Goal: Task Accomplishment & Management: Complete application form

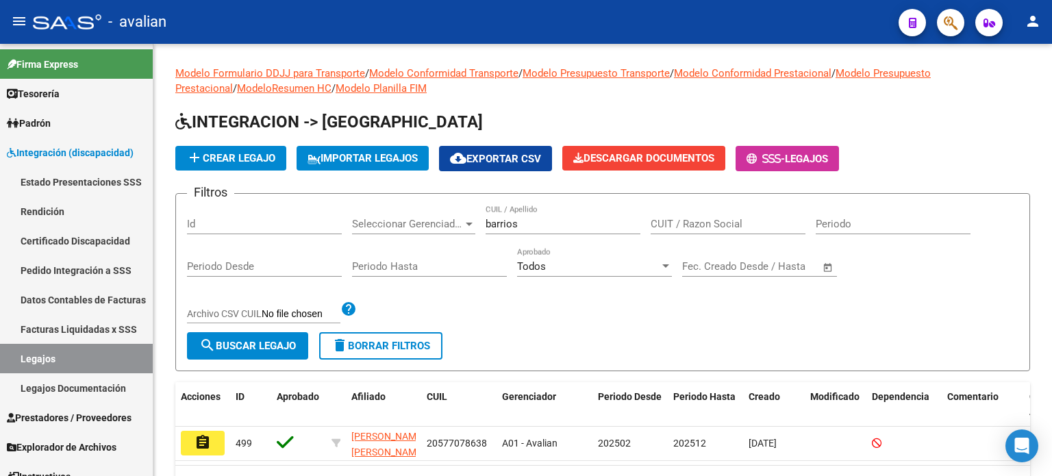
scroll to position [17, 0]
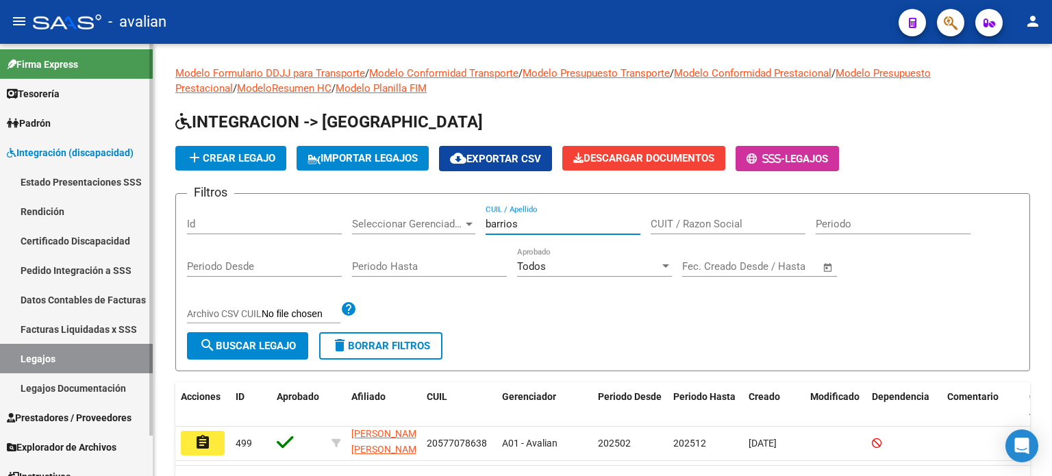
drag, startPoint x: 41, startPoint y: 424, endPoint x: 65, endPoint y: 404, distance: 31.6
click at [41, 424] on span "Prestadores / Proveedores" at bounding box center [69, 417] width 125 height 15
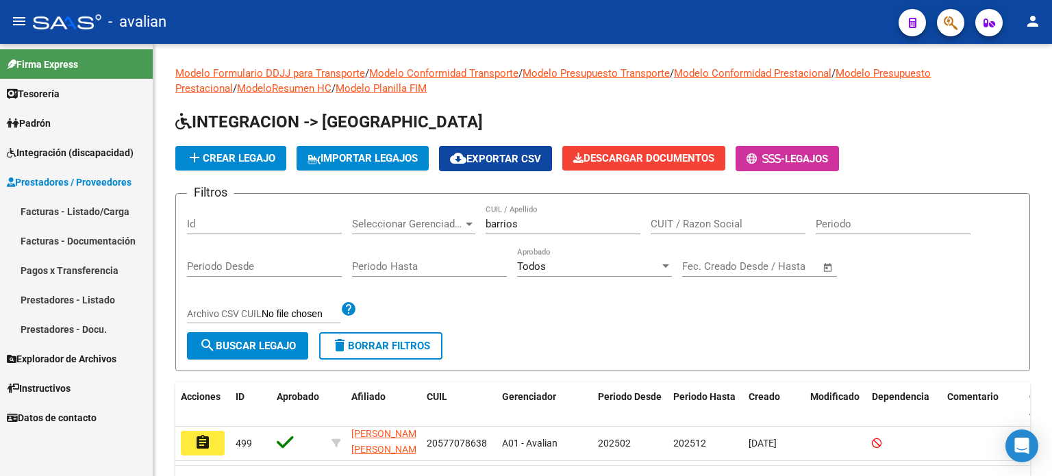
click at [57, 218] on link "Facturas - Listado/Carga" at bounding box center [76, 211] width 153 height 29
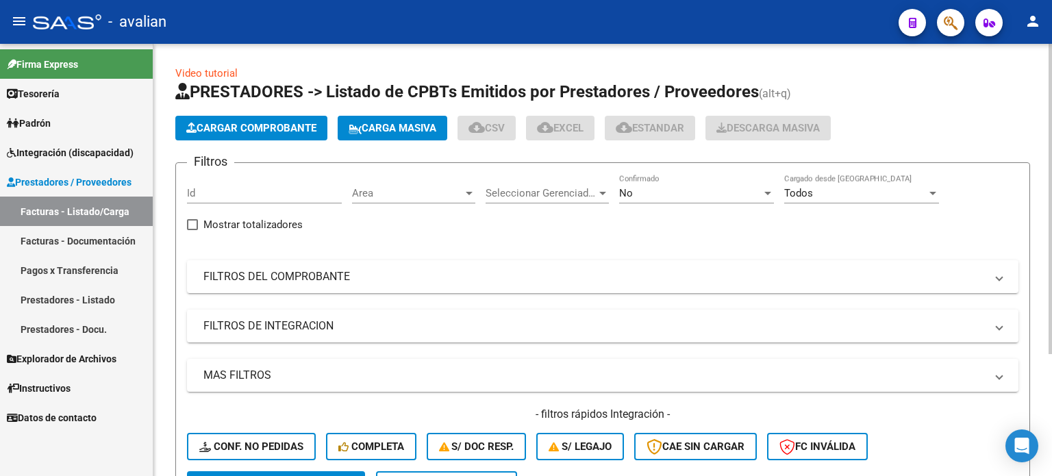
click at [416, 132] on span "Carga Masiva" at bounding box center [393, 128] width 88 height 12
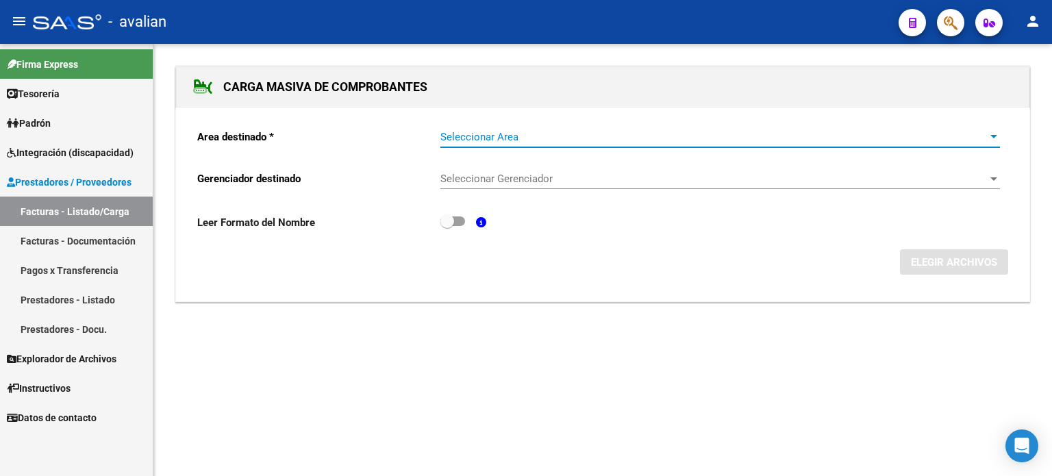
click at [469, 138] on span "Seleccionar Area" at bounding box center [714, 137] width 547 height 12
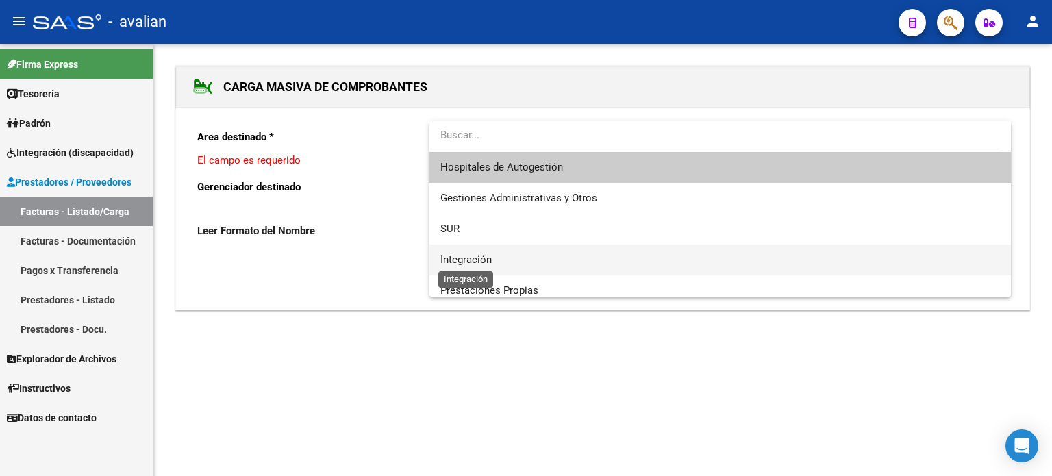
click at [449, 256] on span "Integración" at bounding box center [466, 259] width 51 height 12
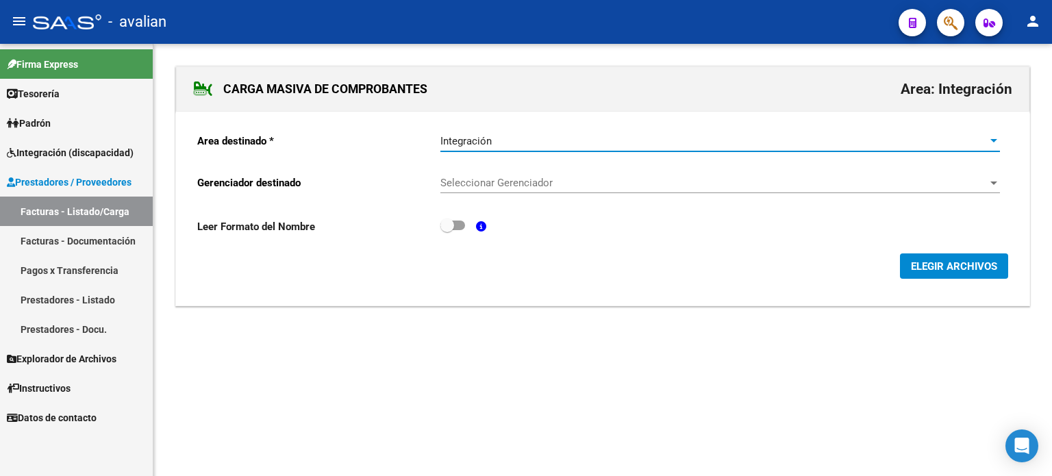
click at [506, 184] on span "Seleccionar Gerenciador" at bounding box center [714, 183] width 547 height 12
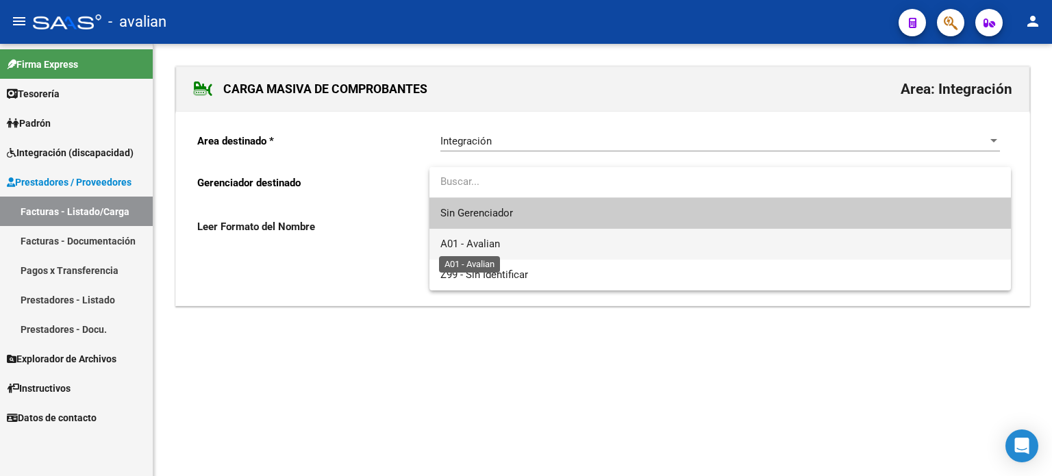
click at [497, 242] on span "A01 - Avalian" at bounding box center [471, 244] width 60 height 12
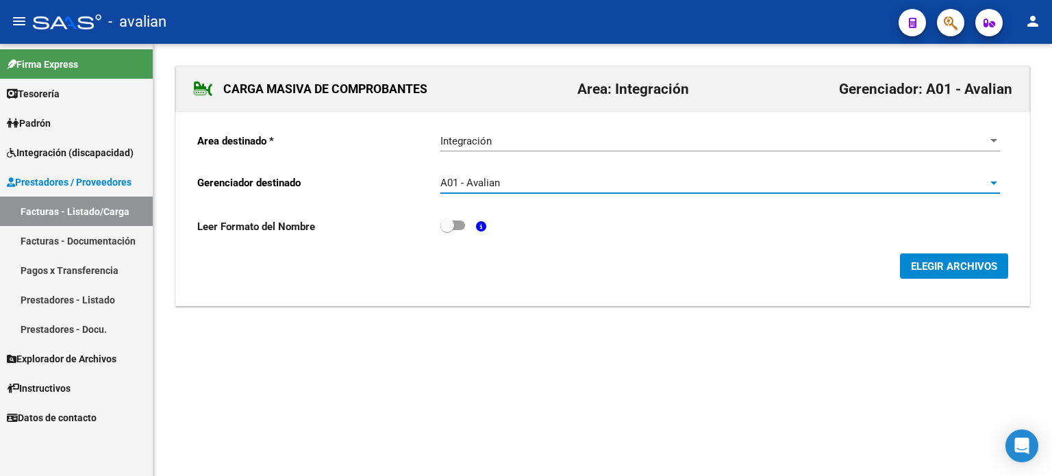
click at [452, 222] on span at bounding box center [448, 226] width 14 height 14
click at [447, 230] on input "checkbox" at bounding box center [447, 230] width 1 height 1
checkbox input "true"
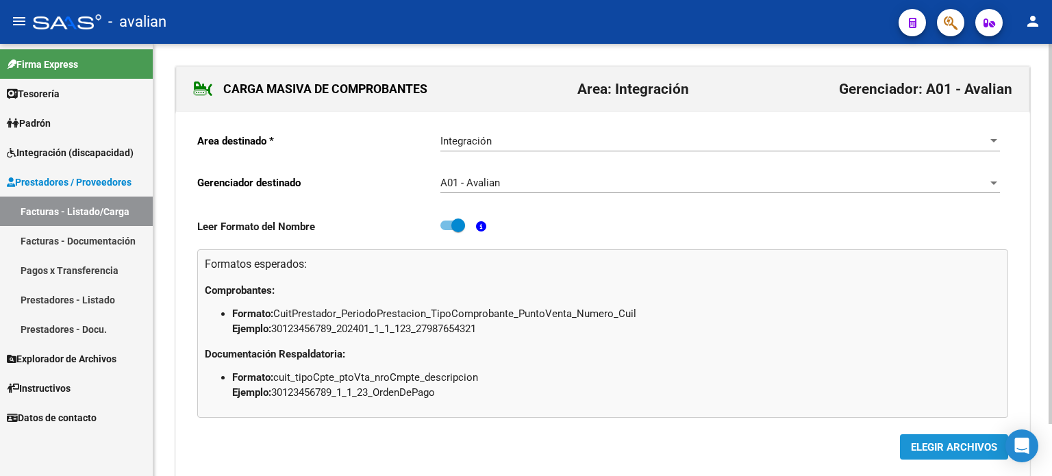
click at [944, 446] on span "ELEGIR ARCHIVOS" at bounding box center [954, 447] width 86 height 12
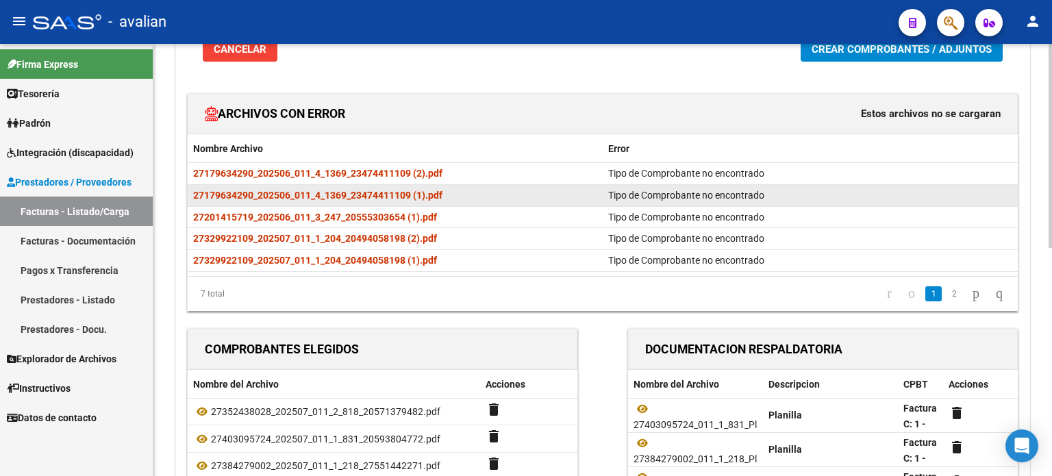
scroll to position [182, 0]
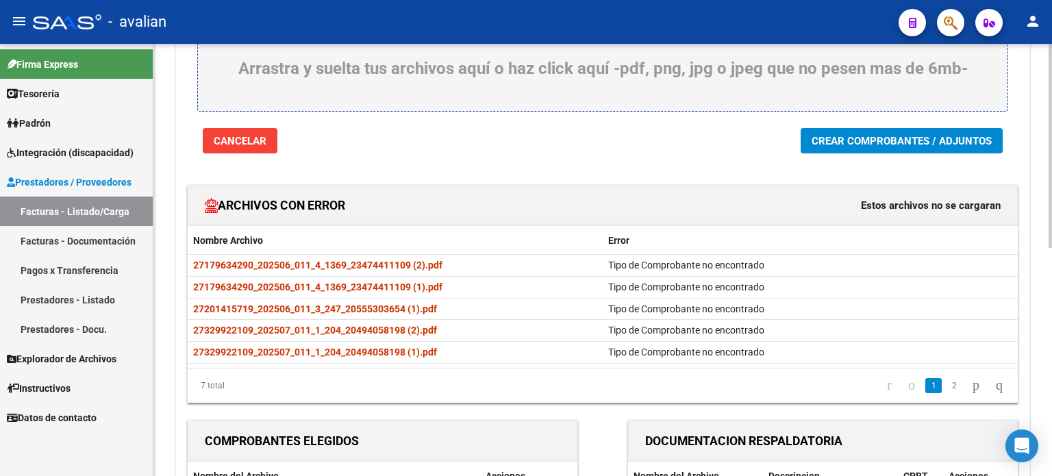
click at [808, 151] on button "Crear Comprobantes / Adjuntos" at bounding box center [902, 140] width 202 height 25
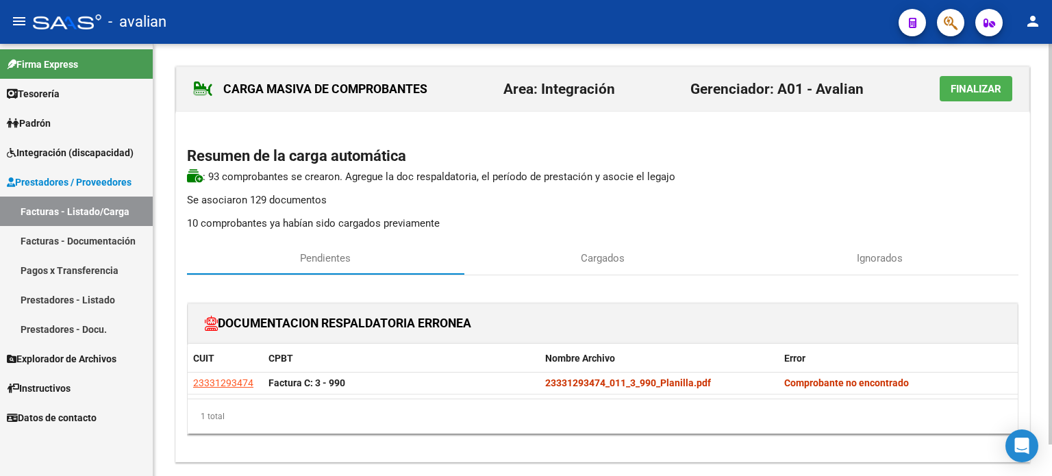
scroll to position [0, 0]
click at [964, 96] on button "Finalizar" at bounding box center [976, 88] width 73 height 25
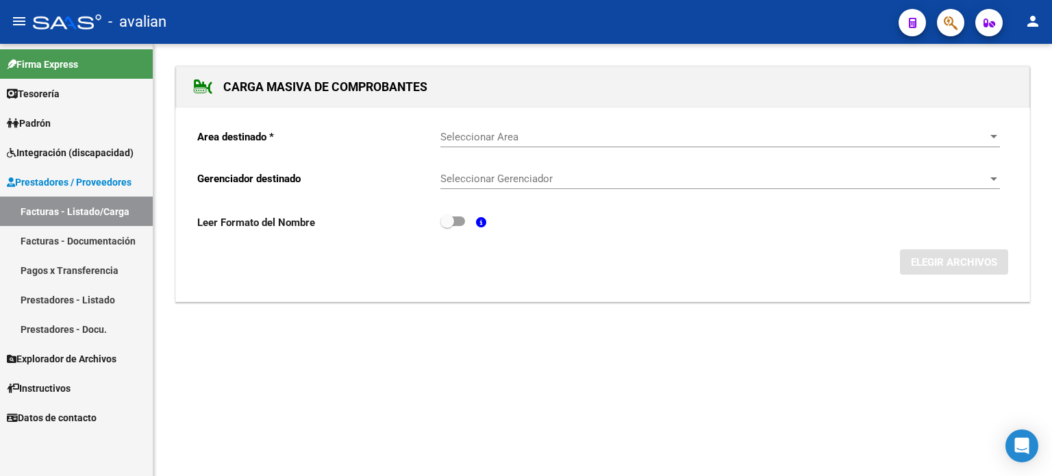
click at [51, 181] on span "Prestadores / Proveedores" at bounding box center [69, 182] width 125 height 15
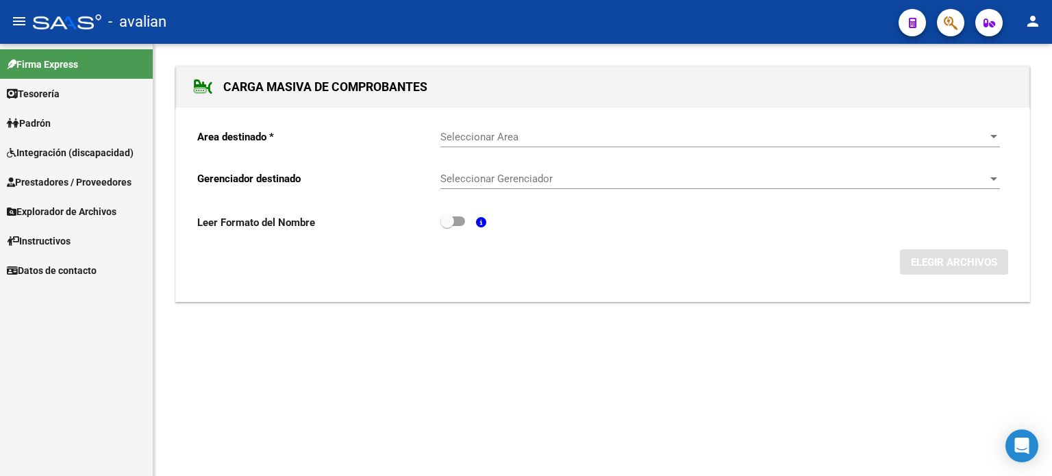
click at [55, 186] on span "Prestadores / Proveedores" at bounding box center [69, 182] width 125 height 15
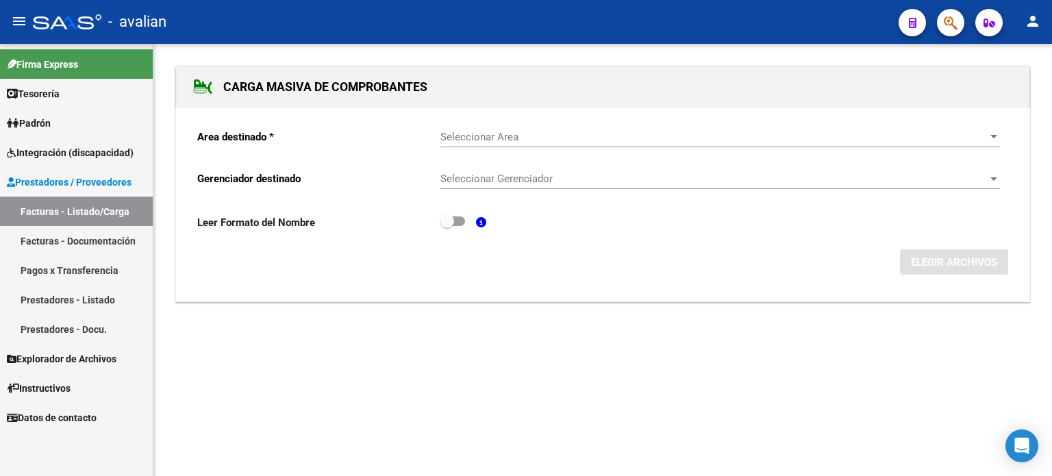
click at [63, 210] on link "Facturas - Listado/Carga" at bounding box center [76, 211] width 153 height 29
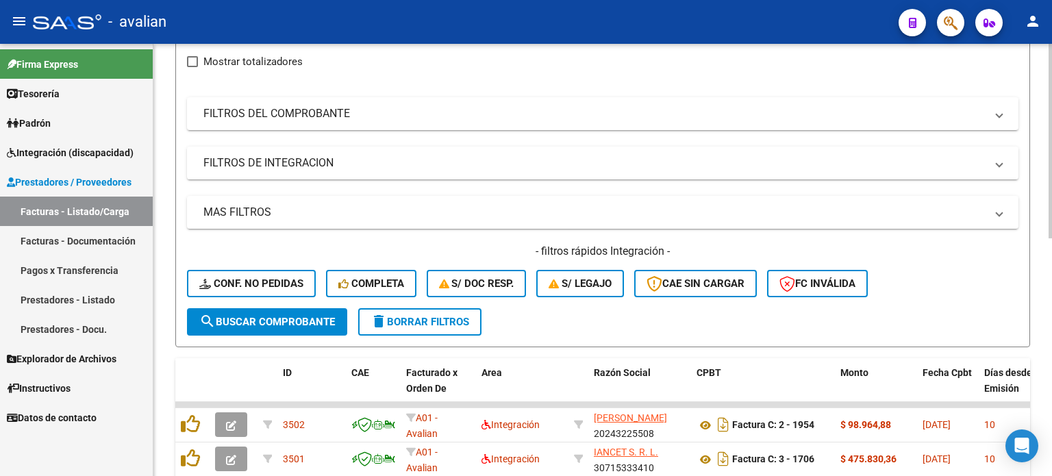
scroll to position [162, 0]
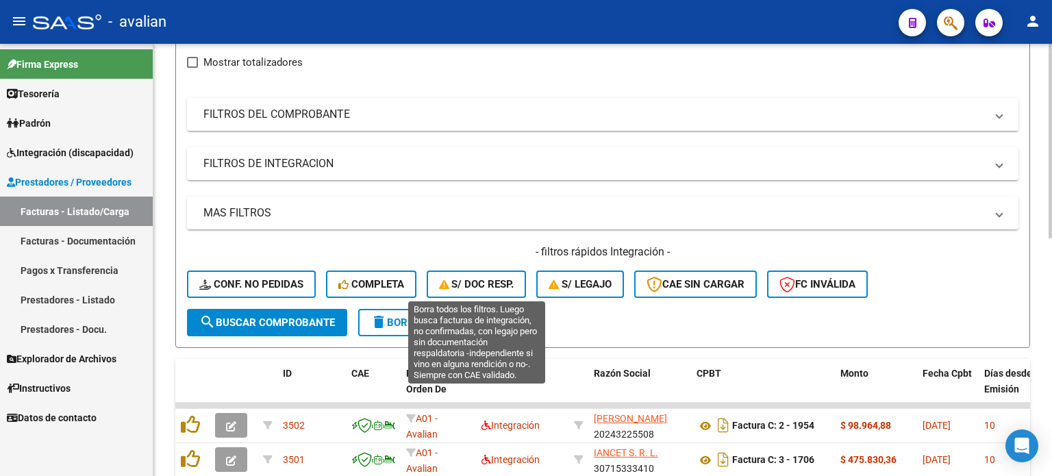
click at [443, 282] on icon "button" at bounding box center [445, 285] width 13 height 10
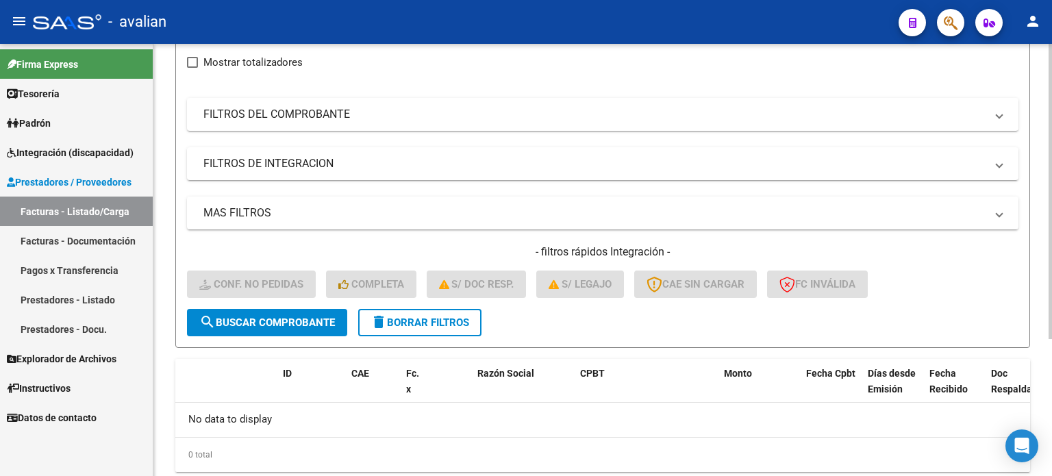
scroll to position [199, 0]
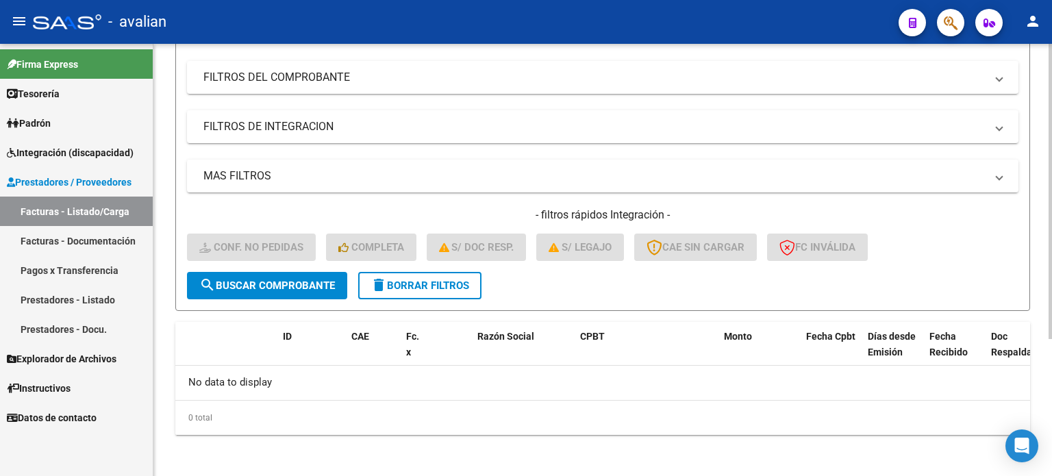
click at [434, 280] on span "delete Borrar Filtros" at bounding box center [420, 286] width 99 height 12
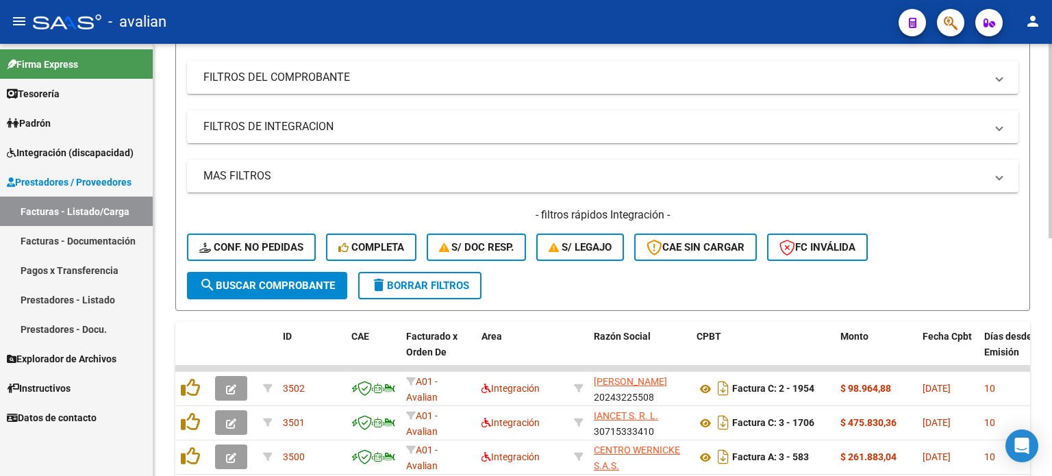
click at [389, 247] on span "Completa" at bounding box center [371, 247] width 66 height 12
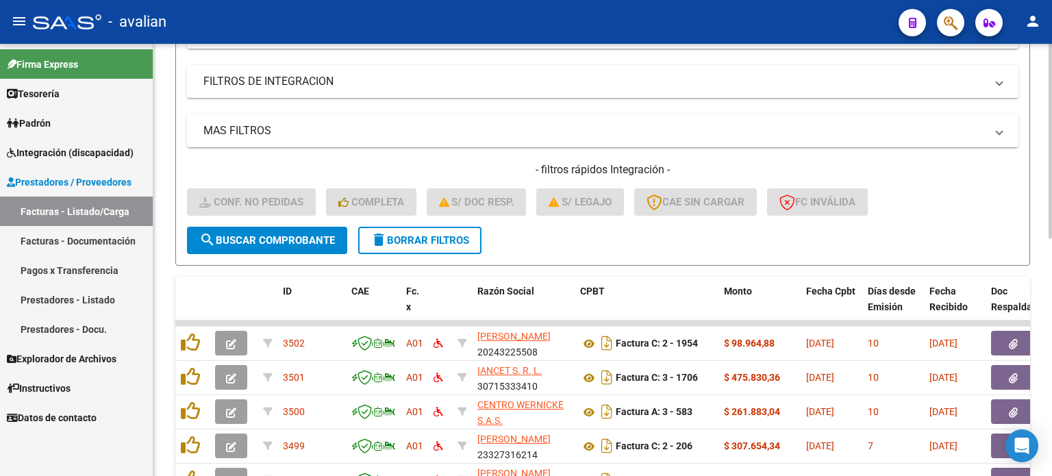
click at [449, 239] on span "delete Borrar Filtros" at bounding box center [420, 240] width 99 height 12
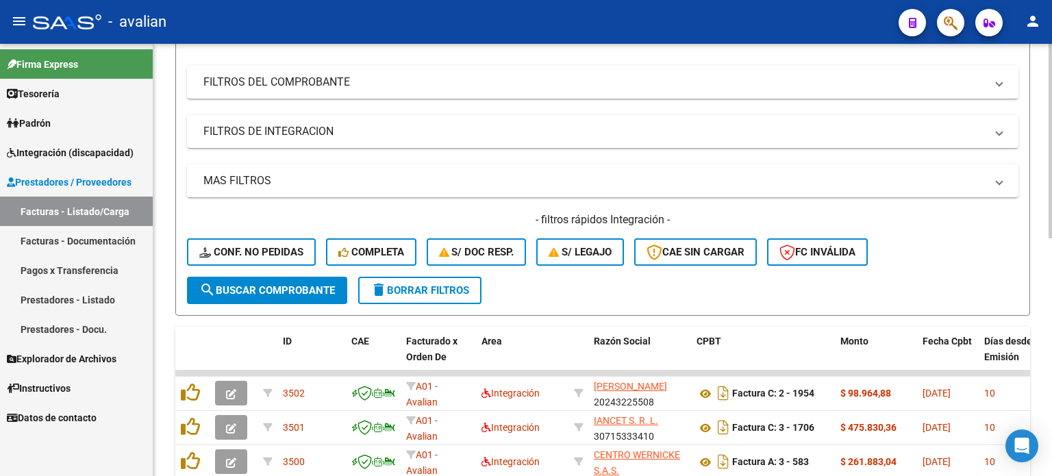
scroll to position [245, 0]
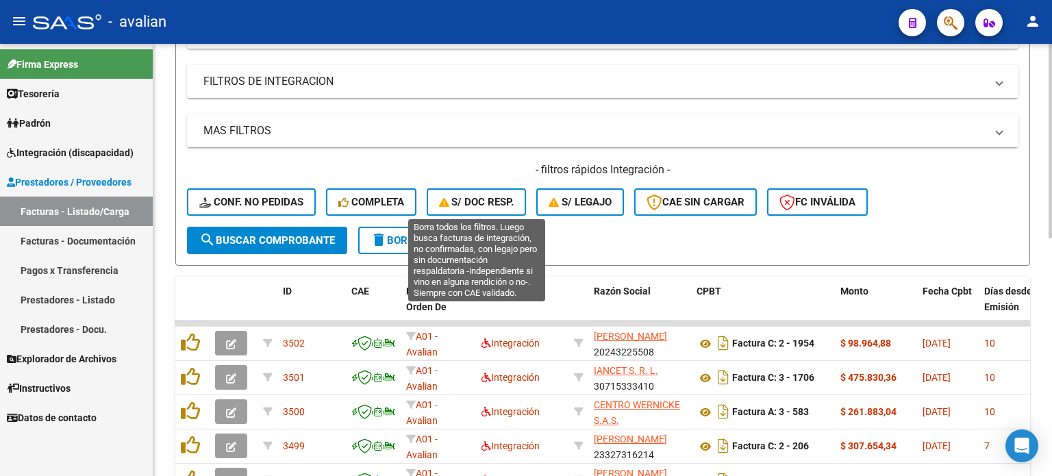
click at [474, 208] on button "S/ Doc Resp." at bounding box center [477, 201] width 100 height 27
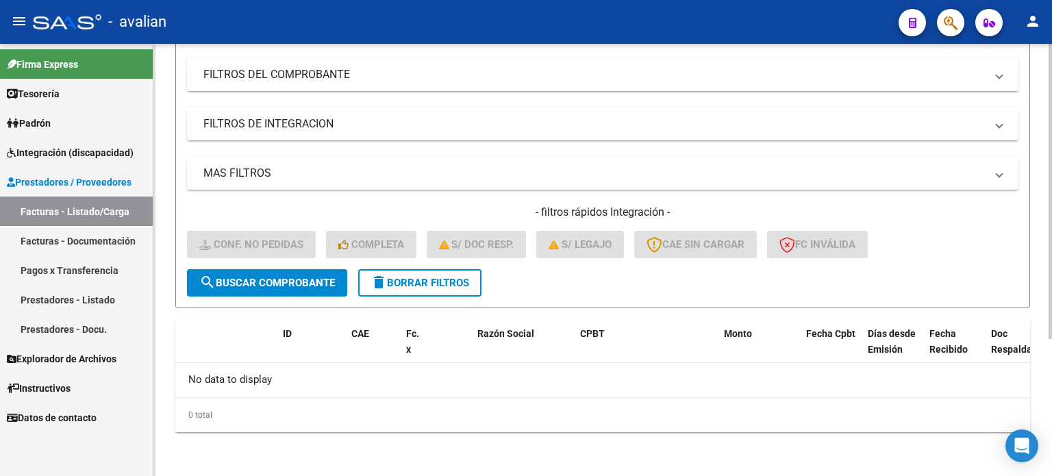
scroll to position [199, 0]
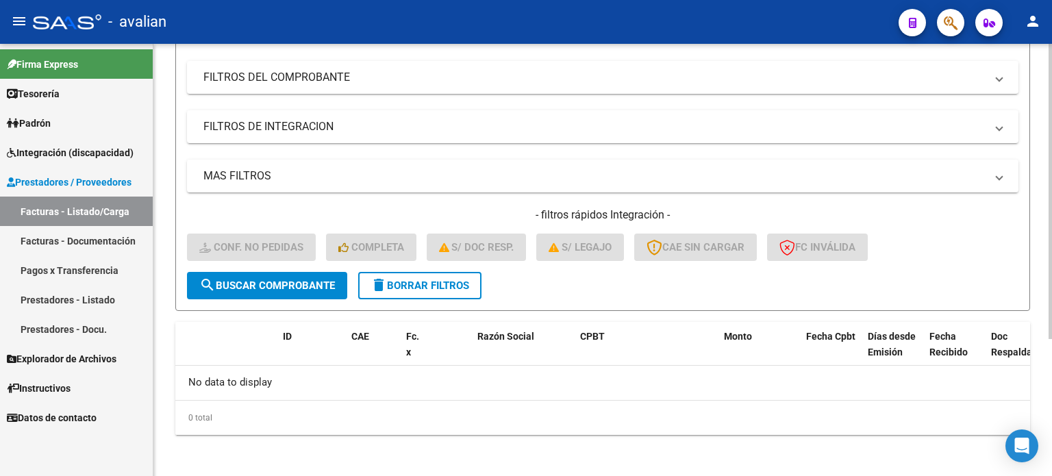
click at [443, 280] on span "delete Borrar Filtros" at bounding box center [420, 286] width 99 height 12
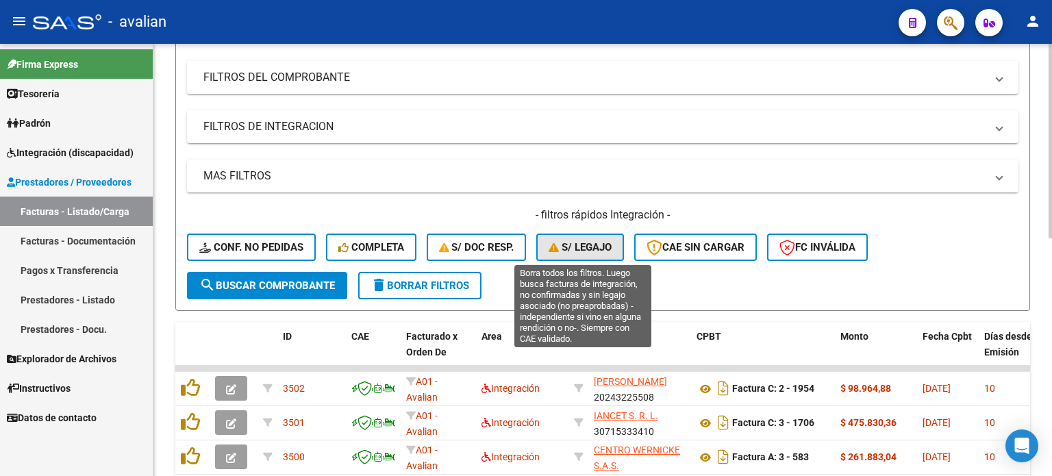
click at [588, 236] on button "S/ legajo" at bounding box center [580, 247] width 88 height 27
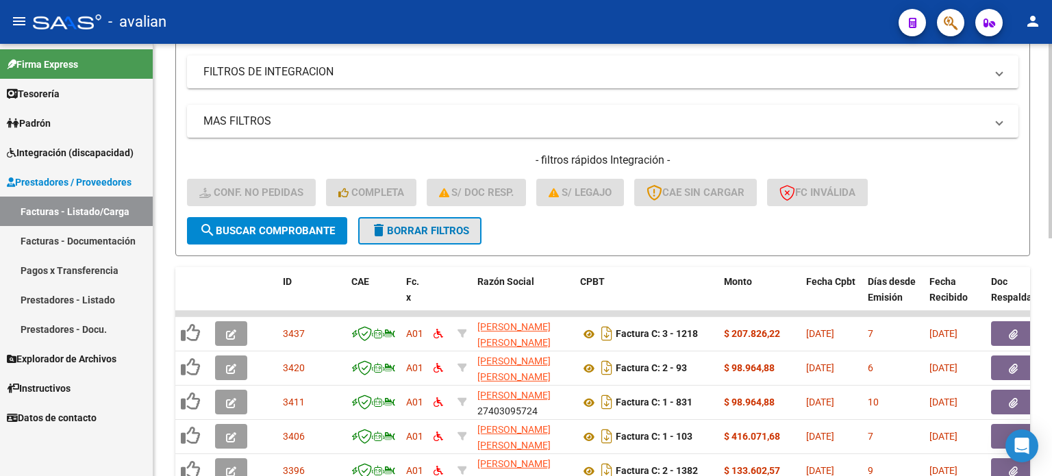
click at [451, 234] on span "delete Borrar Filtros" at bounding box center [420, 231] width 99 height 12
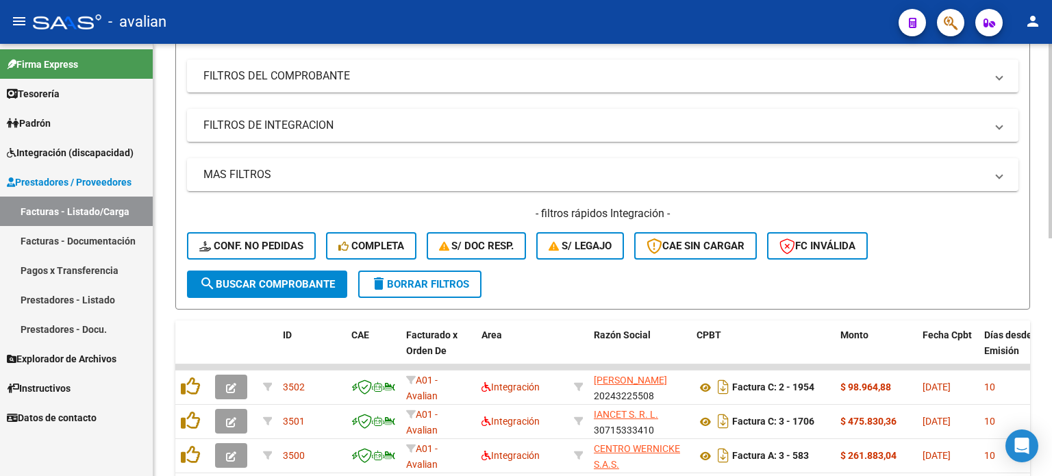
scroll to position [0, 0]
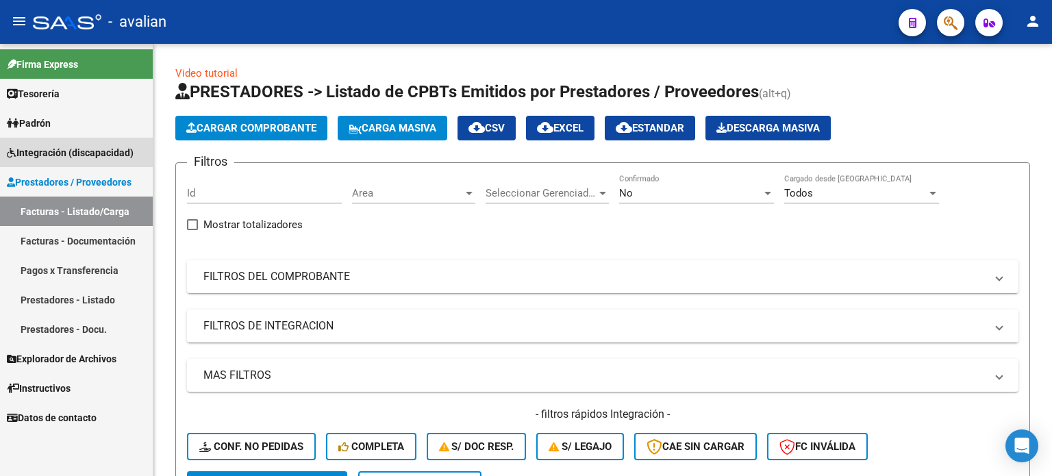
click at [67, 159] on span "Integración (discapacidad)" at bounding box center [70, 152] width 127 height 15
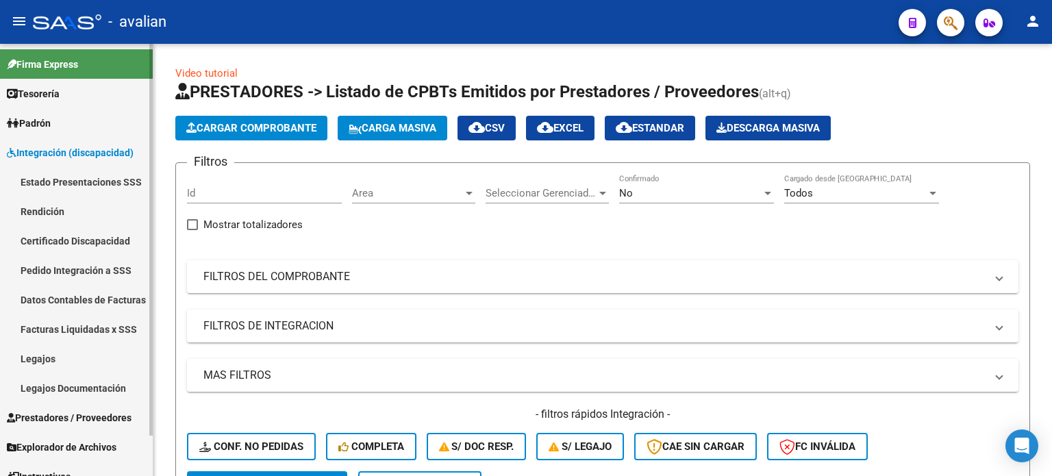
click at [47, 271] on link "Pedido Integración a SSS" at bounding box center [76, 270] width 153 height 29
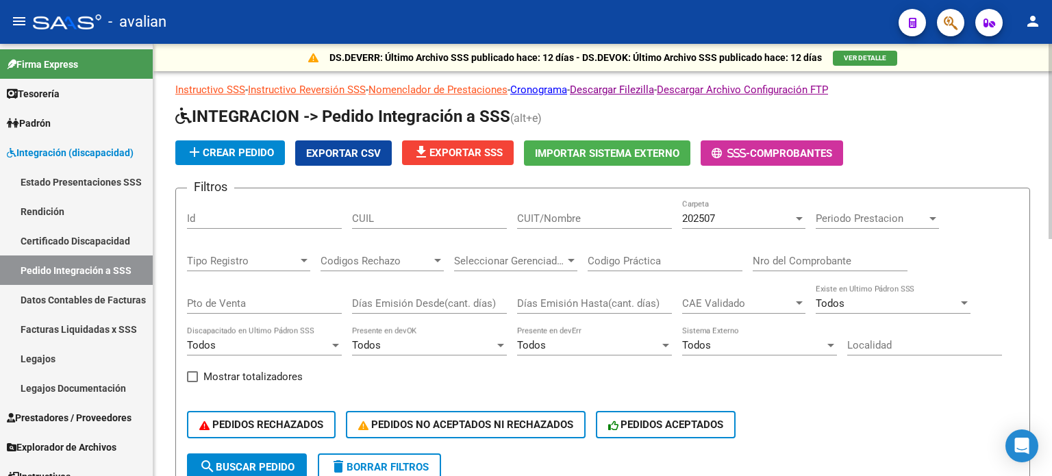
click at [468, 154] on span "file_download Exportar SSS" at bounding box center [458, 153] width 90 height 12
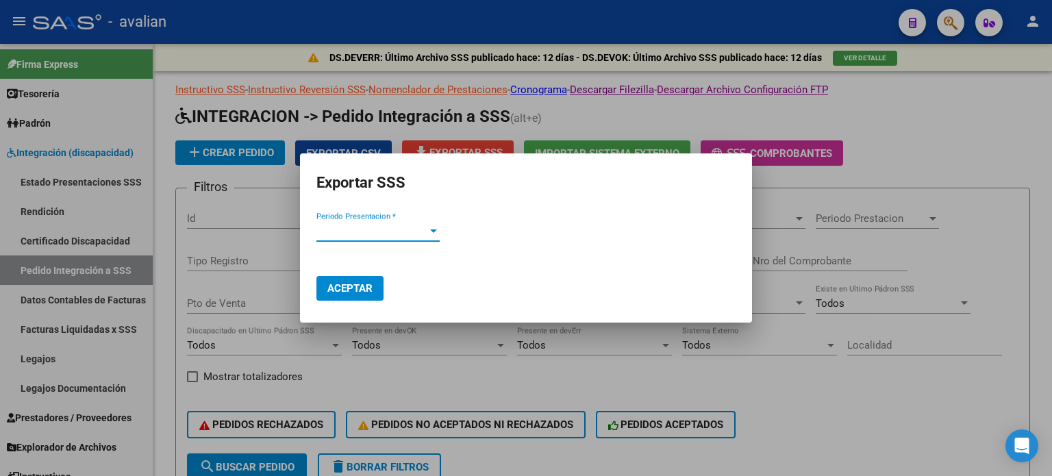
click at [377, 228] on span "Periodo Presentacion *" at bounding box center [372, 231] width 111 height 12
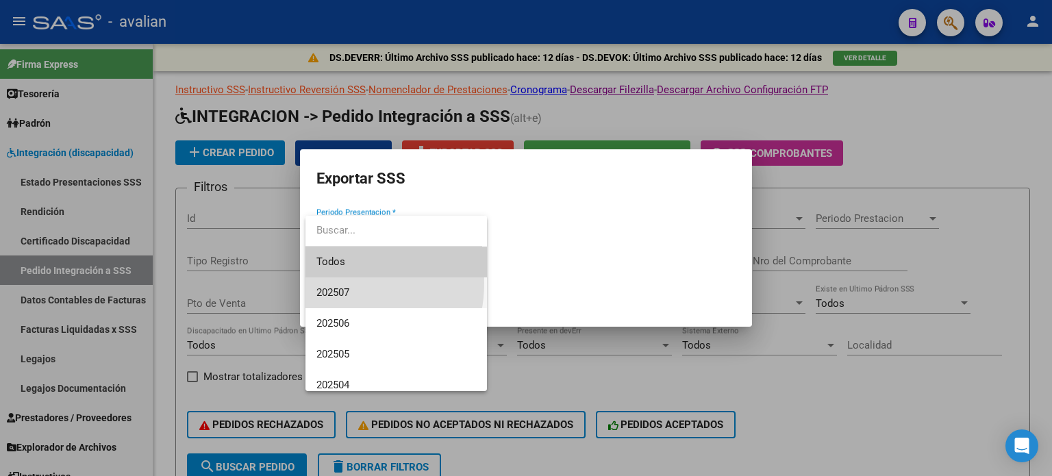
click at [333, 283] on span "202507" at bounding box center [397, 292] width 160 height 31
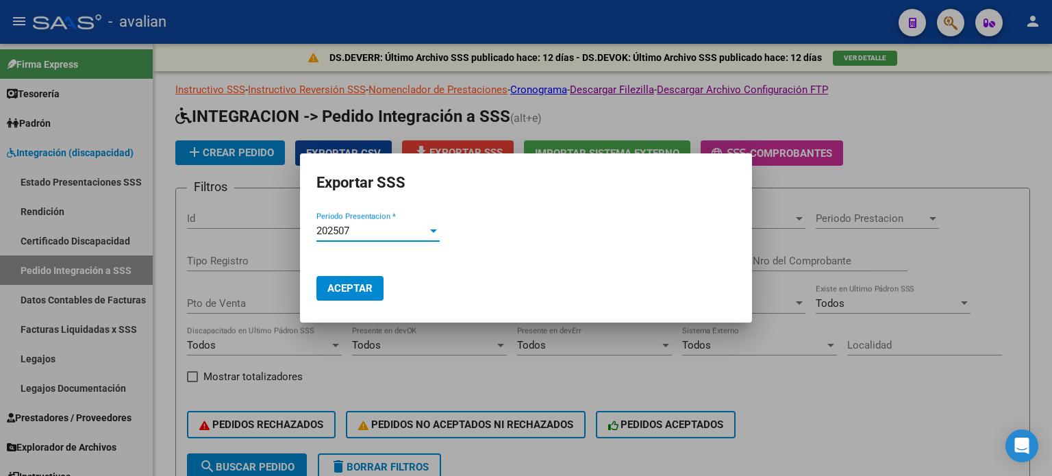
click at [338, 287] on span "Aceptar" at bounding box center [349, 288] width 45 height 12
click at [372, 293] on span "Aceptar" at bounding box center [349, 288] width 45 height 12
click at [1013, 84] on div at bounding box center [526, 238] width 1052 height 476
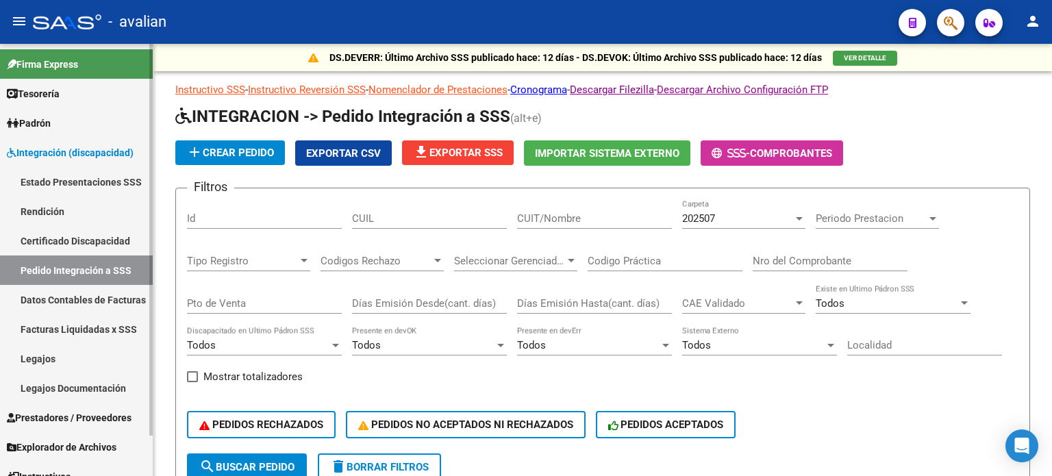
click at [83, 271] on link "Pedido Integración a SSS" at bounding box center [76, 270] width 153 height 29
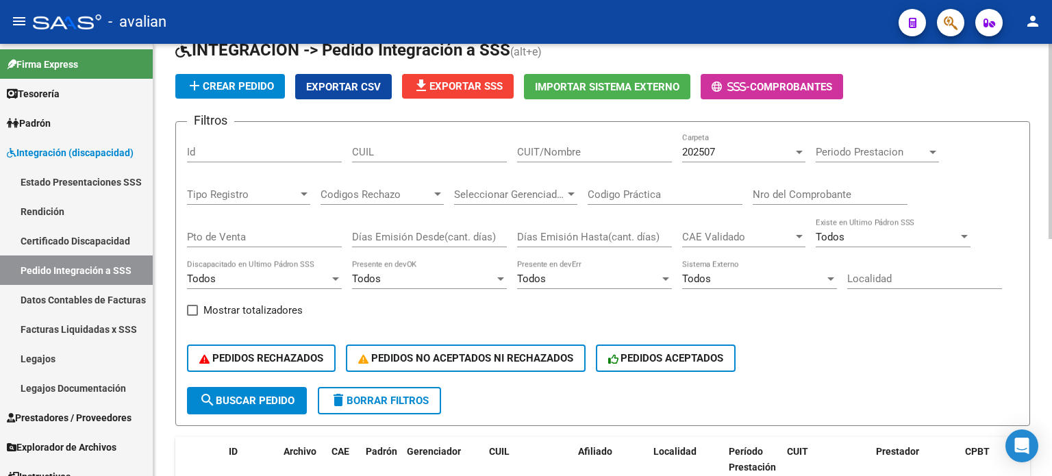
scroll to position [91, 0]
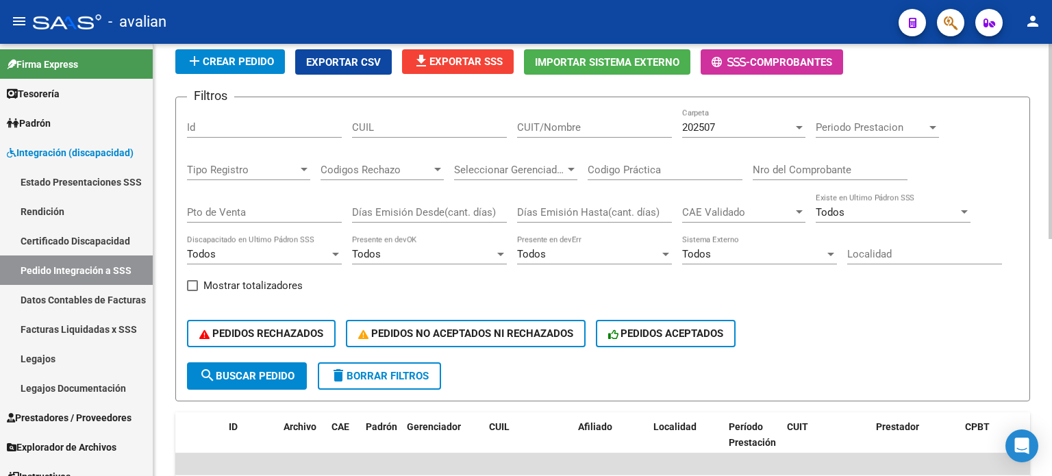
click at [698, 351] on div "PEDIDOS RECHAZADOS PEDIDOS NO ACEPTADOS NI RECHAZADOS PEDIDOS ACEPTADOS" at bounding box center [603, 334] width 832 height 58
click at [696, 342] on button "PEDIDOS ACEPTADOS" at bounding box center [666, 333] width 140 height 27
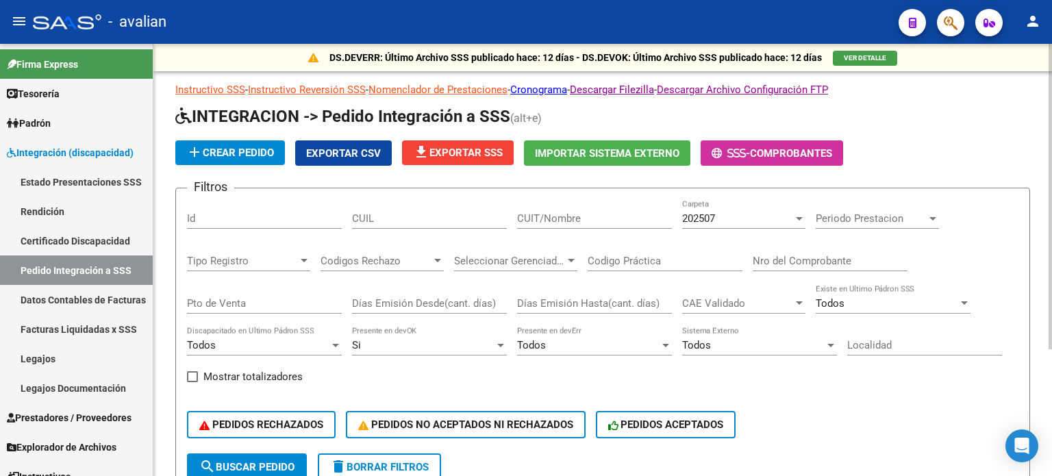
scroll to position [45, 0]
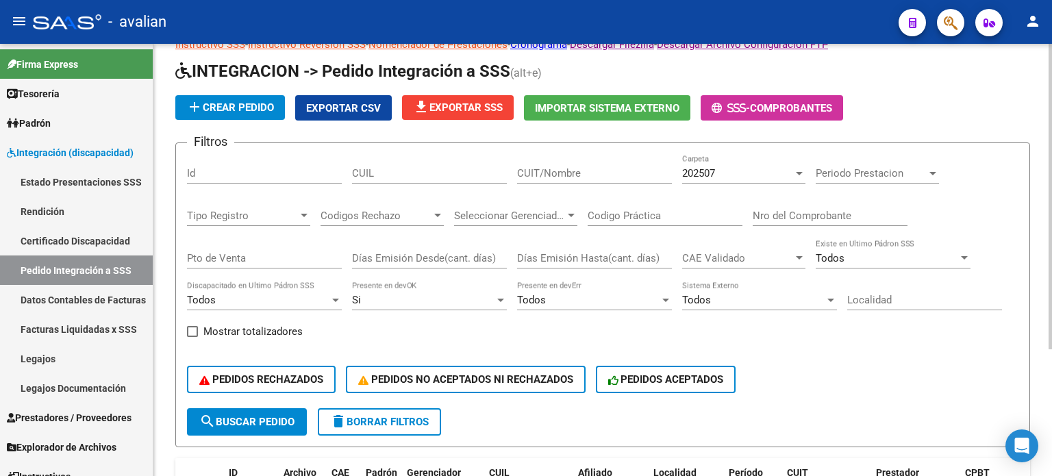
click at [714, 167] on span "202507" at bounding box center [698, 173] width 33 height 12
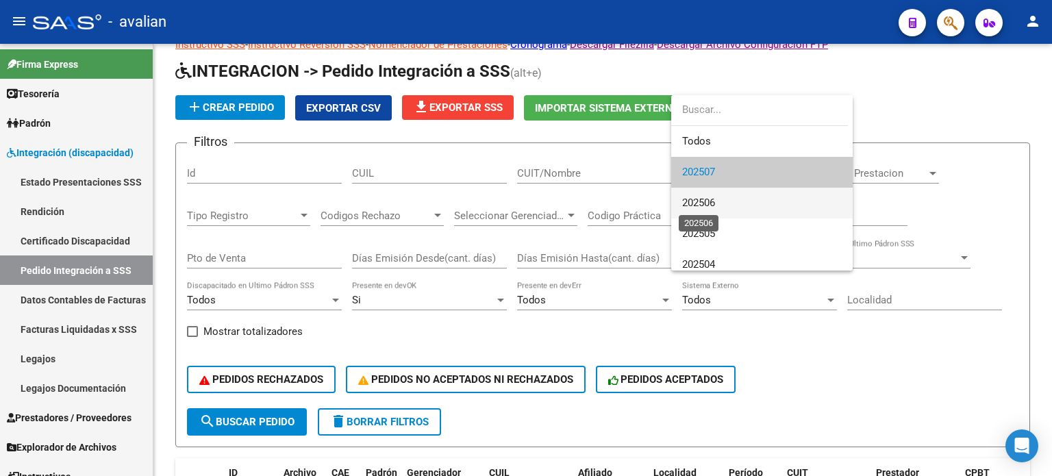
click at [715, 194] on span "202506" at bounding box center [762, 203] width 160 height 31
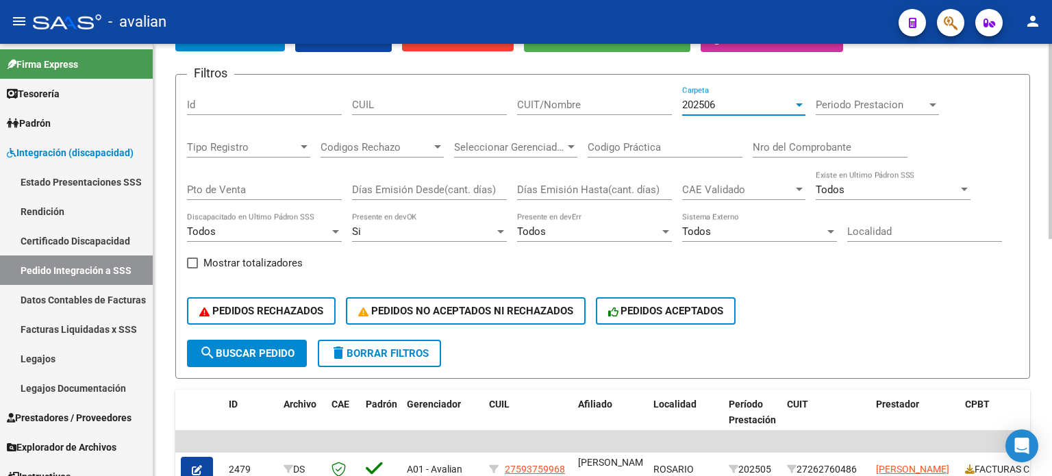
scroll to position [112, 0]
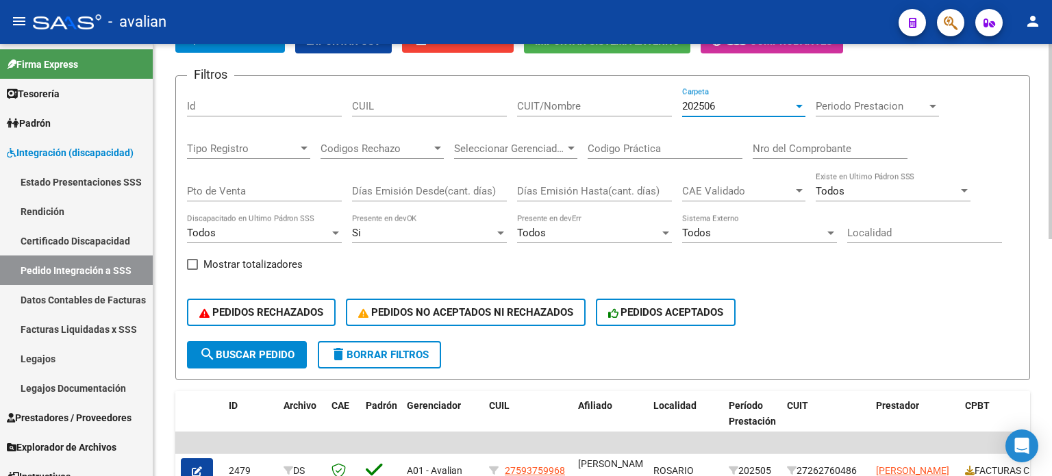
click at [278, 232] on div "Todos" at bounding box center [258, 233] width 143 height 12
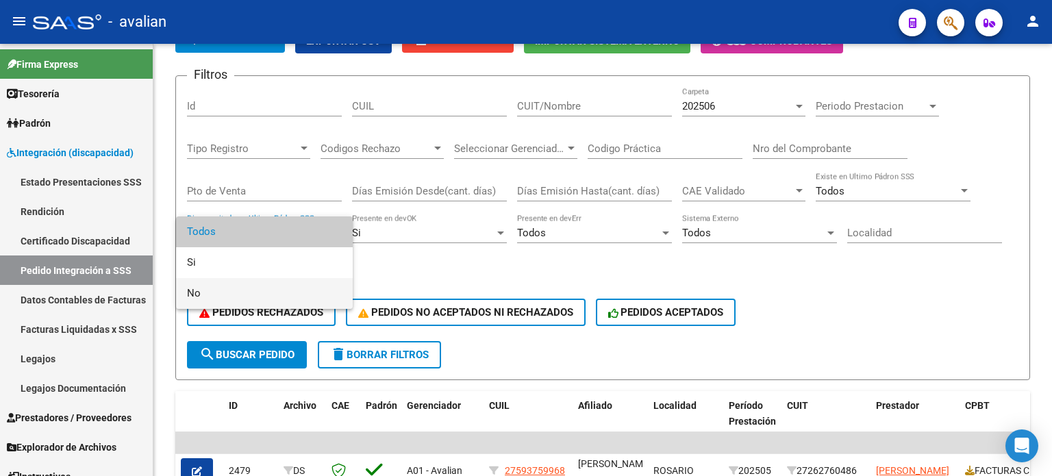
click at [210, 295] on span "No" at bounding box center [264, 293] width 155 height 31
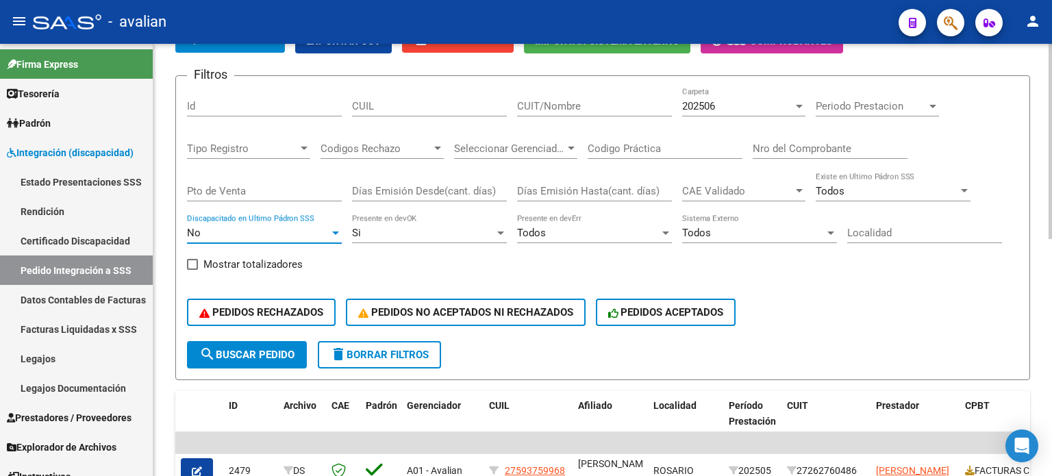
click at [238, 352] on span "search Buscar Pedido" at bounding box center [246, 355] width 95 height 12
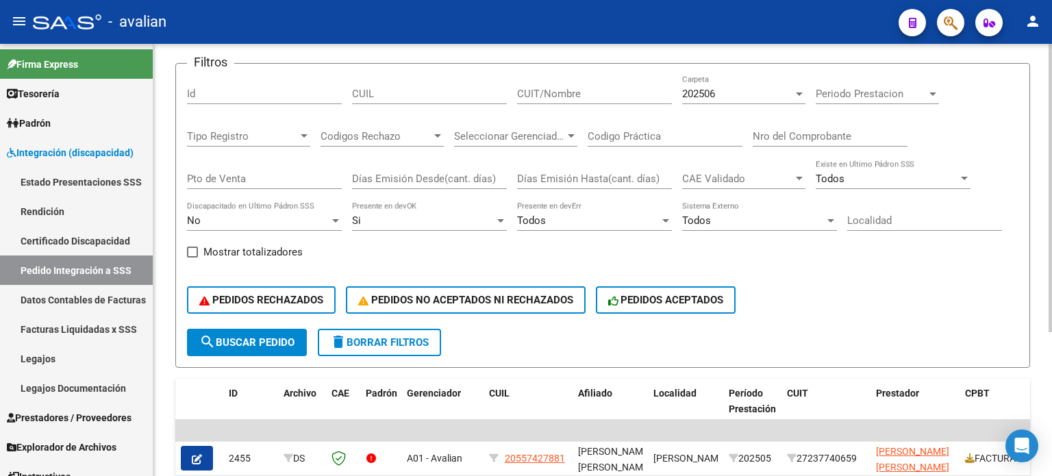
scroll to position [123, 0]
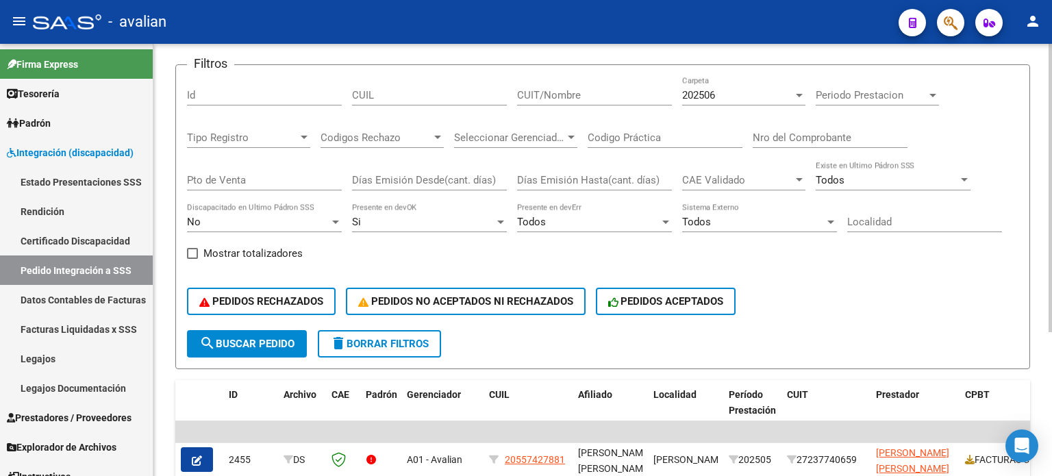
click at [351, 339] on span "delete Borrar Filtros" at bounding box center [379, 344] width 99 height 12
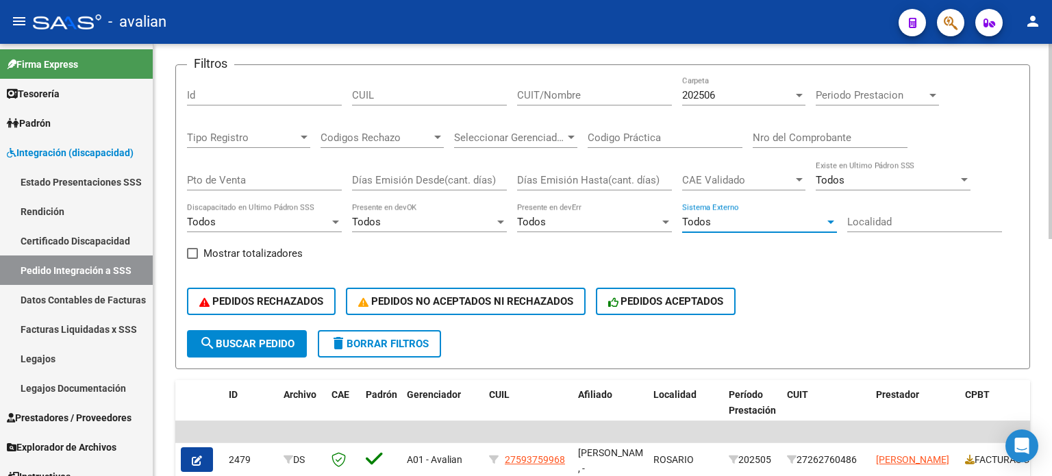
click at [726, 224] on div "Todos" at bounding box center [753, 222] width 143 height 12
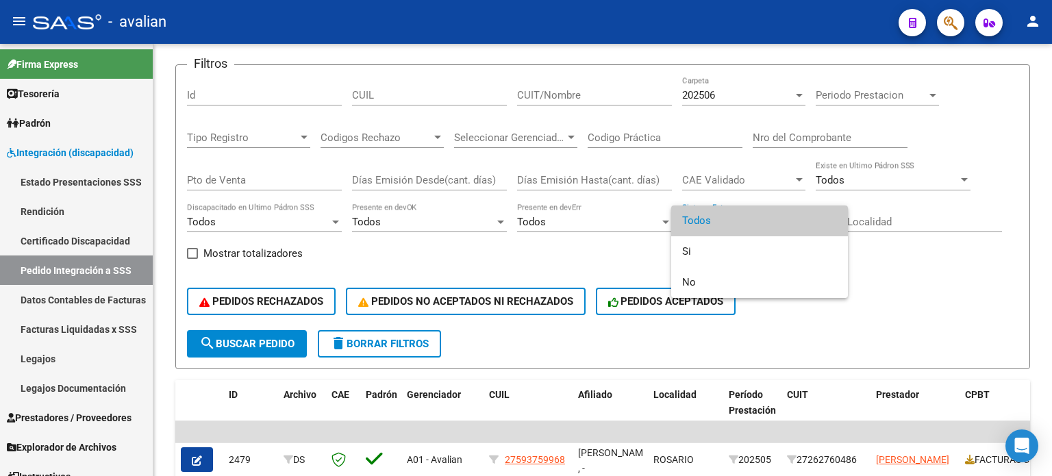
click at [571, 227] on div at bounding box center [526, 238] width 1052 height 476
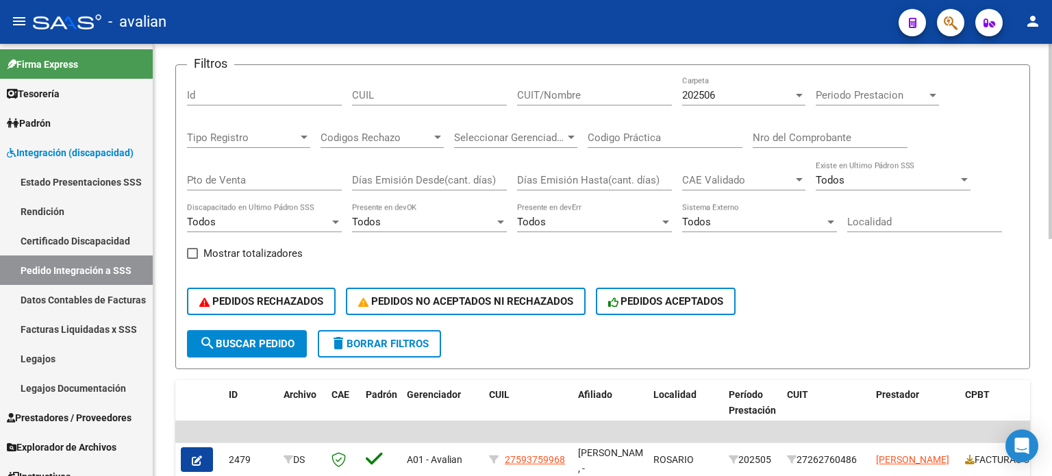
click at [577, 225] on div "Todos" at bounding box center [588, 222] width 143 height 12
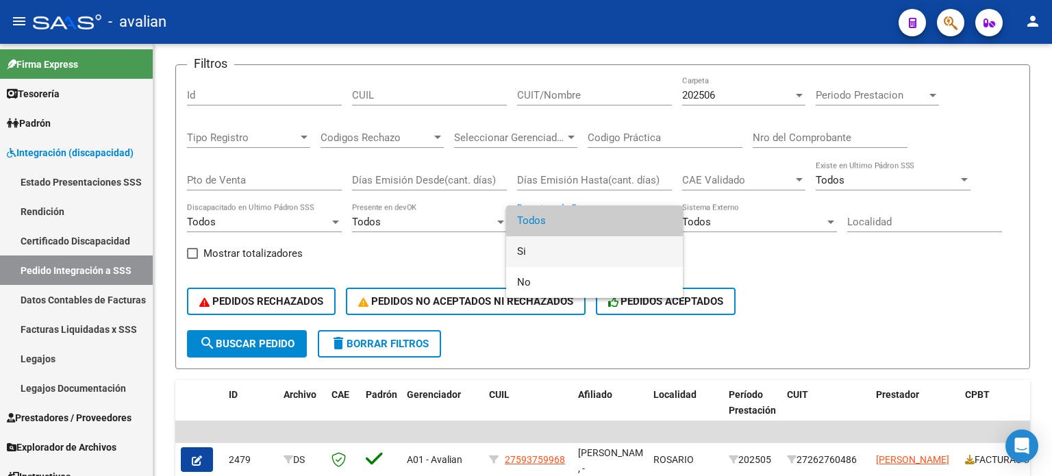
click at [556, 255] on span "Si" at bounding box center [594, 251] width 155 height 31
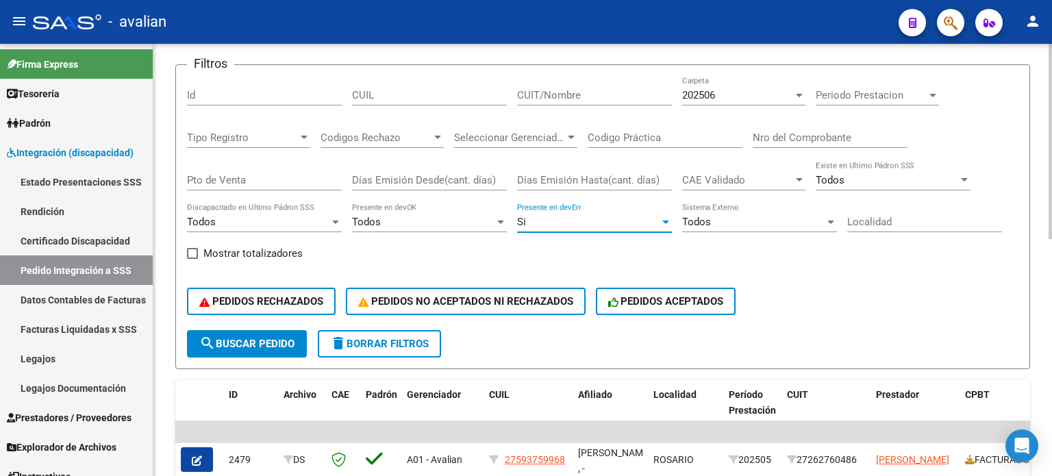
click at [264, 340] on span "search Buscar Pedido" at bounding box center [246, 344] width 95 height 12
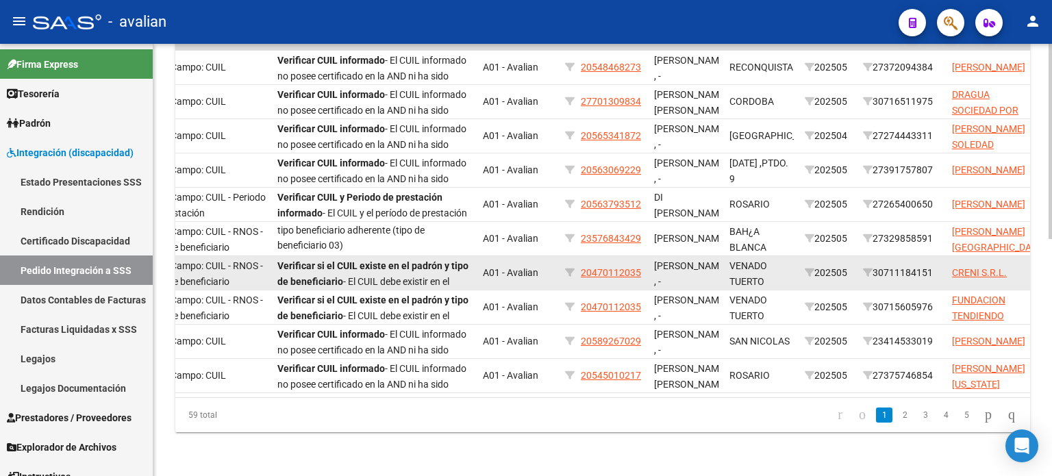
scroll to position [523, 0]
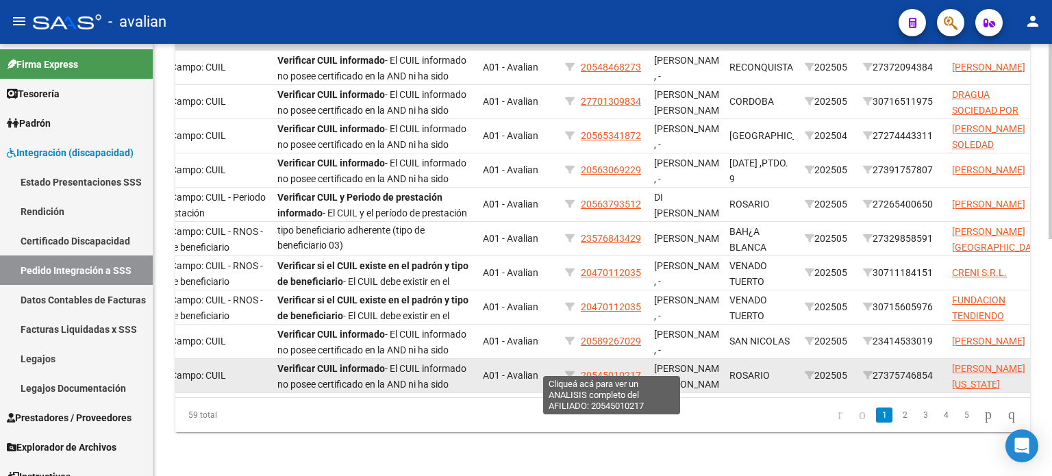
click at [599, 370] on span "20545010217" at bounding box center [611, 375] width 60 height 11
type textarea "20545010217"
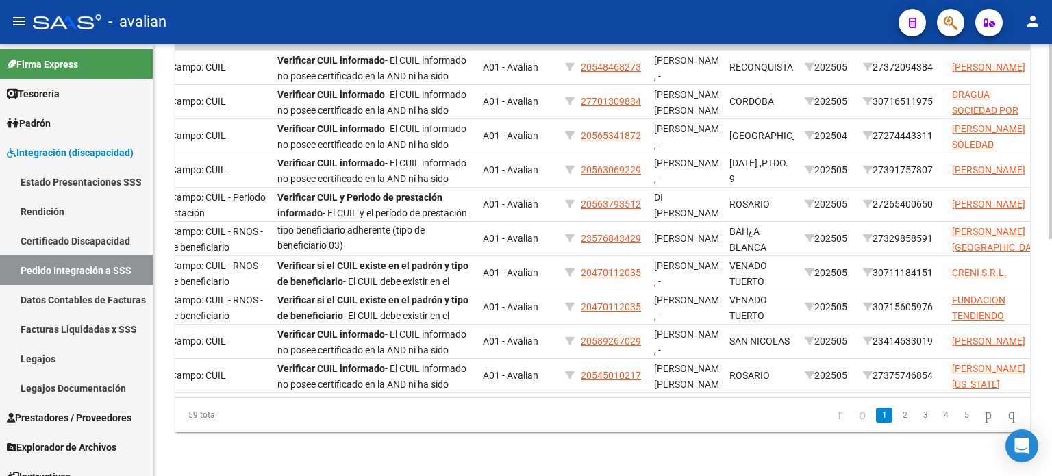
scroll to position [0, 0]
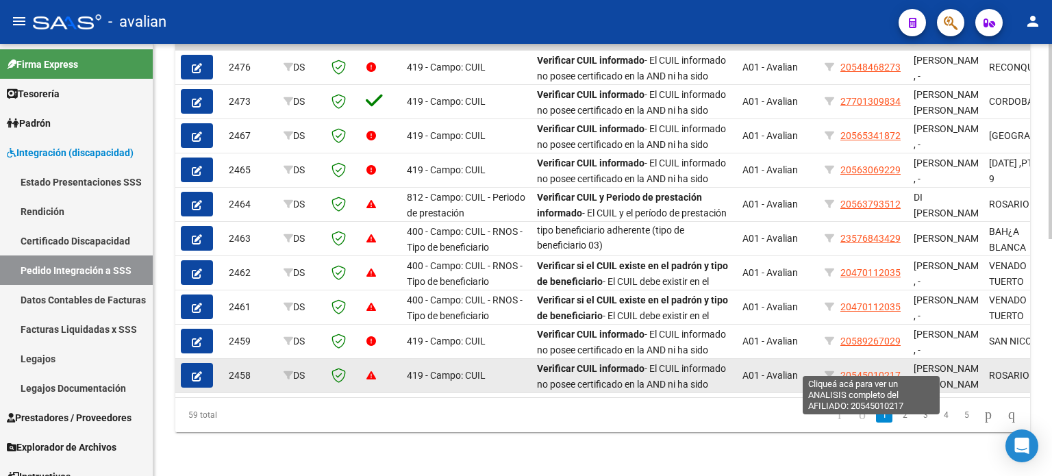
drag, startPoint x: 866, startPoint y: 362, endPoint x: 901, endPoint y: 362, distance: 34.9
click at [901, 368] on div "20545010217" at bounding box center [864, 376] width 78 height 16
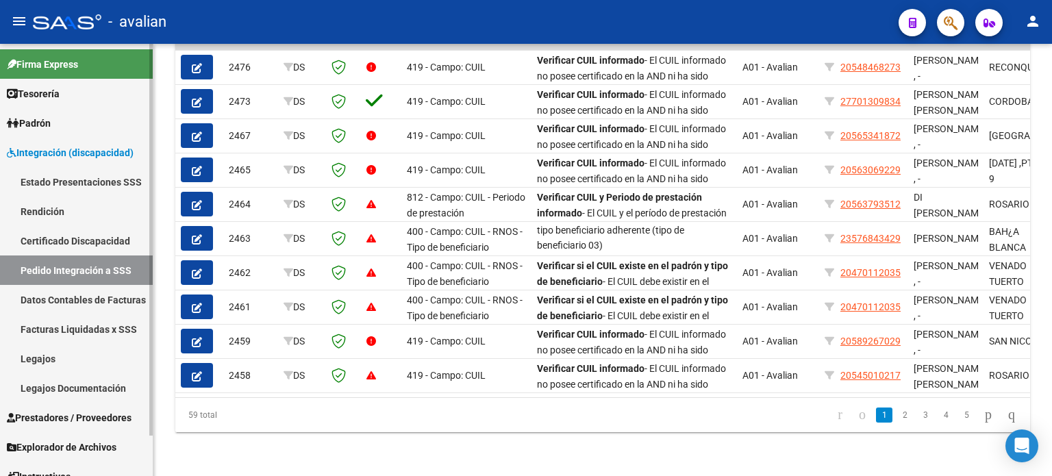
click at [82, 151] on span "Integración (discapacidad)" at bounding box center [70, 152] width 127 height 15
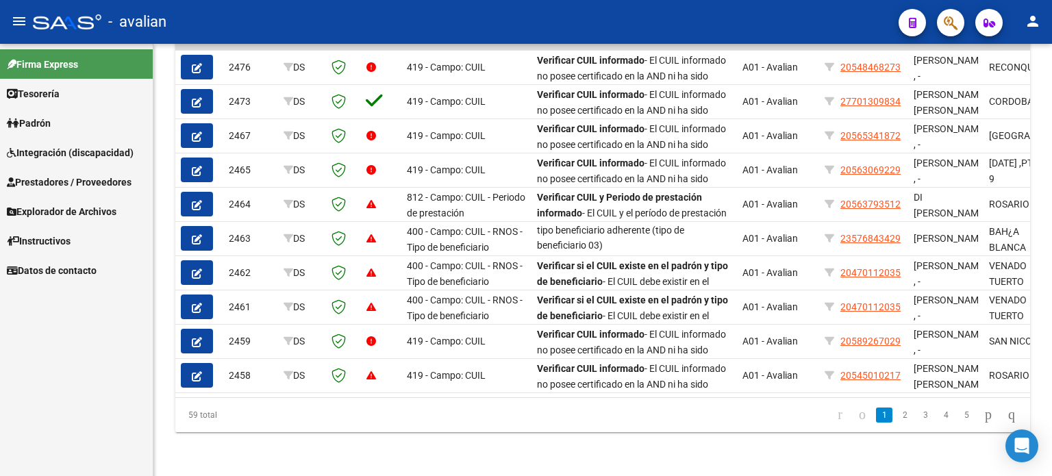
click at [82, 151] on span "Integración (discapacidad)" at bounding box center [70, 152] width 127 height 15
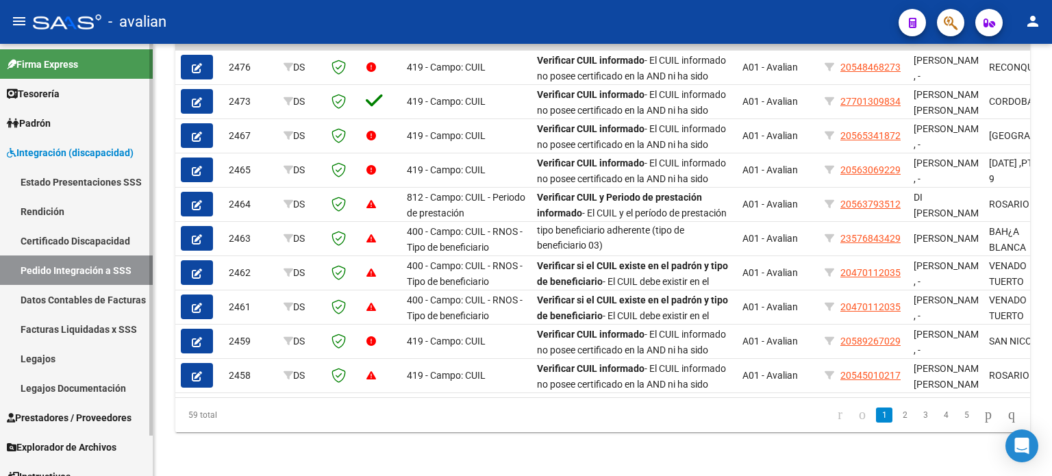
click at [47, 236] on link "Certificado Discapacidad" at bounding box center [76, 240] width 153 height 29
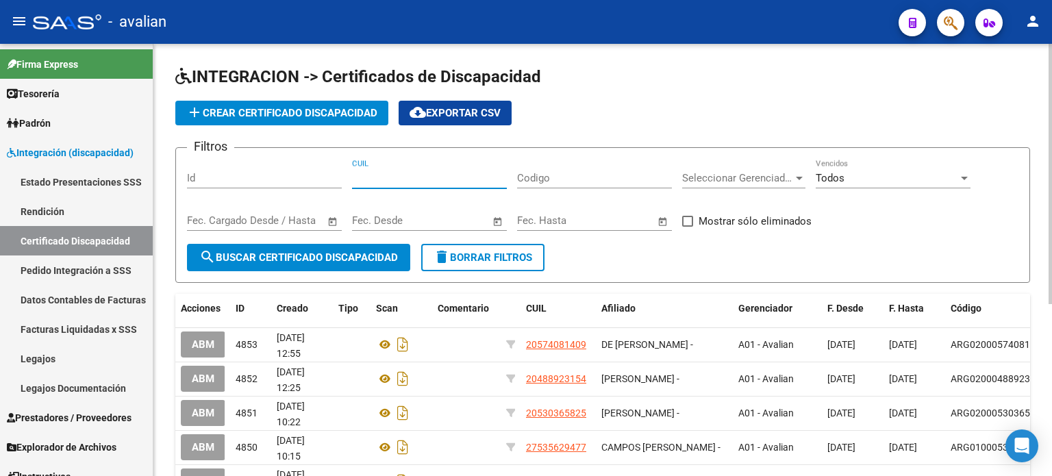
click at [444, 180] on input "CUIL" at bounding box center [429, 178] width 155 height 12
paste input "20-54501021-7"
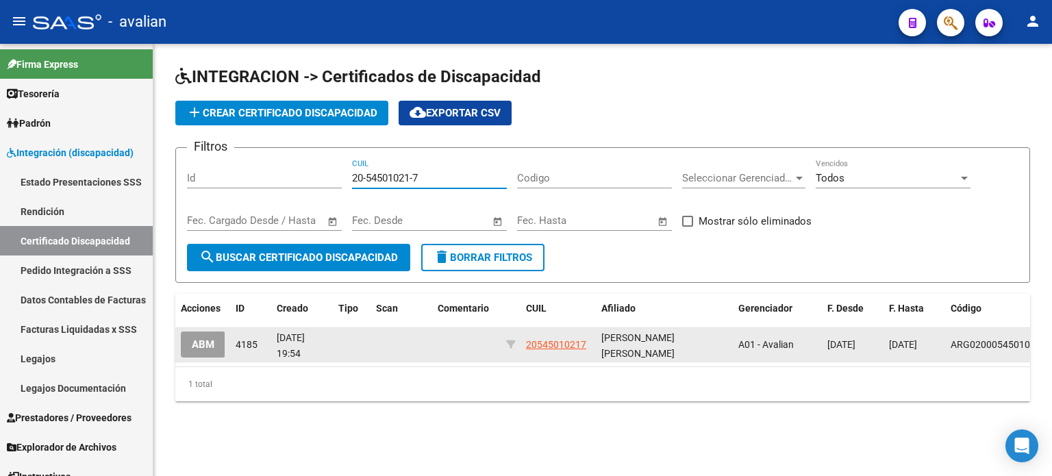
type input "20-54501021-7"
click at [211, 343] on span "ABM" at bounding box center [203, 345] width 23 height 12
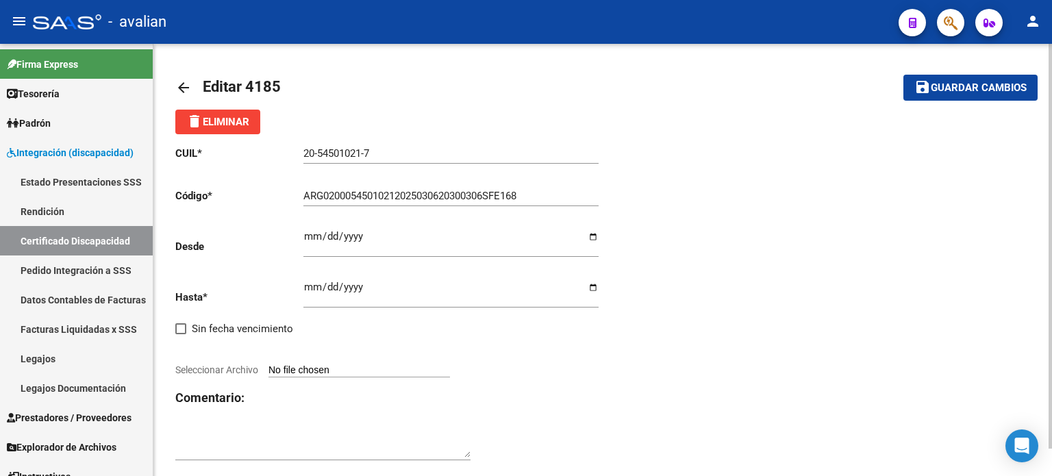
click at [170, 94] on div "arrow_back Editar 4185 save Guardar cambios delete Eliminar CUIL * 20-54501021-…" at bounding box center [602, 275] width 899 height 462
click at [169, 94] on div "arrow_back Editar 4185 save Guardar cambios delete Eliminar CUIL * 20-54501021-…" at bounding box center [602, 275] width 899 height 462
click at [179, 88] on mat-icon "arrow_back" at bounding box center [183, 87] width 16 height 16
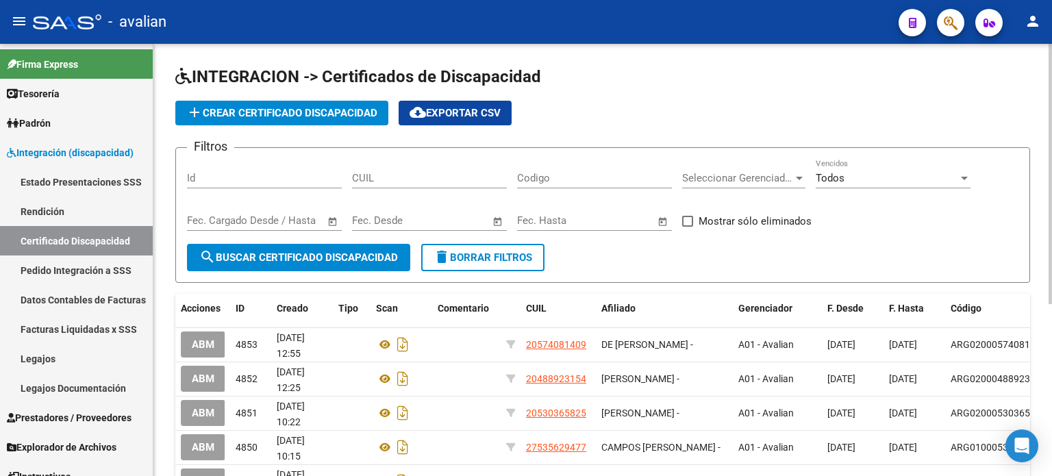
click at [407, 175] on input "CUIL" at bounding box center [429, 178] width 155 height 12
paste input "20-54501021-7"
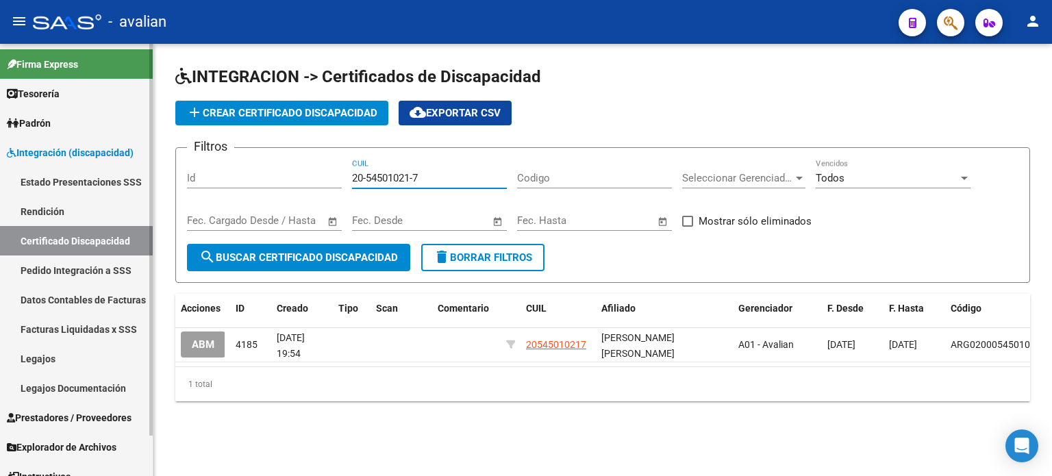
type input "20-54501021-7"
click at [43, 355] on link "Legajos" at bounding box center [76, 358] width 153 height 29
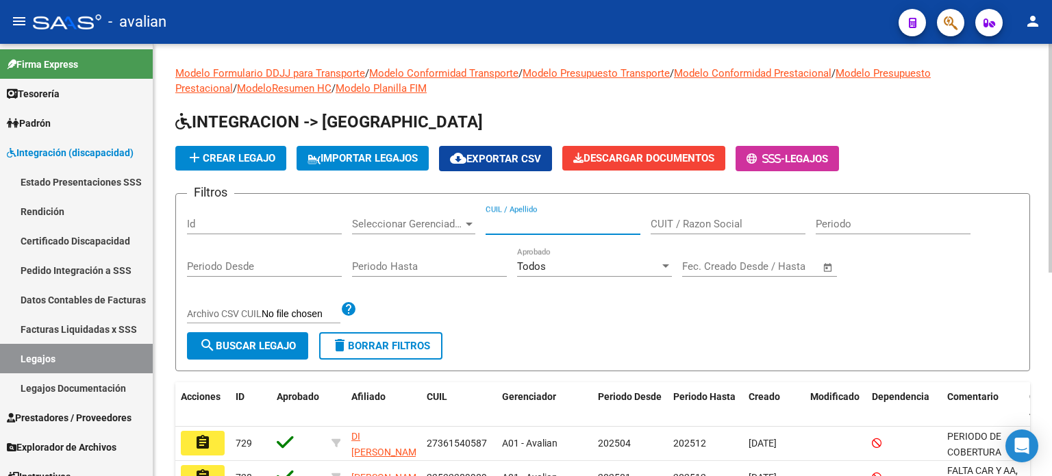
click at [521, 219] on input "CUIL / Apellido" at bounding box center [563, 224] width 155 height 12
paste input "20545010217"
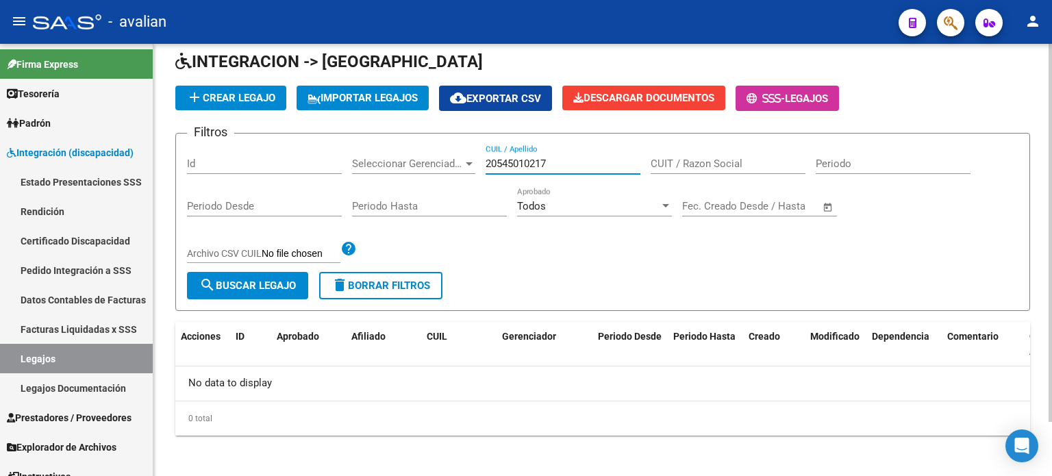
scroll to position [62, 0]
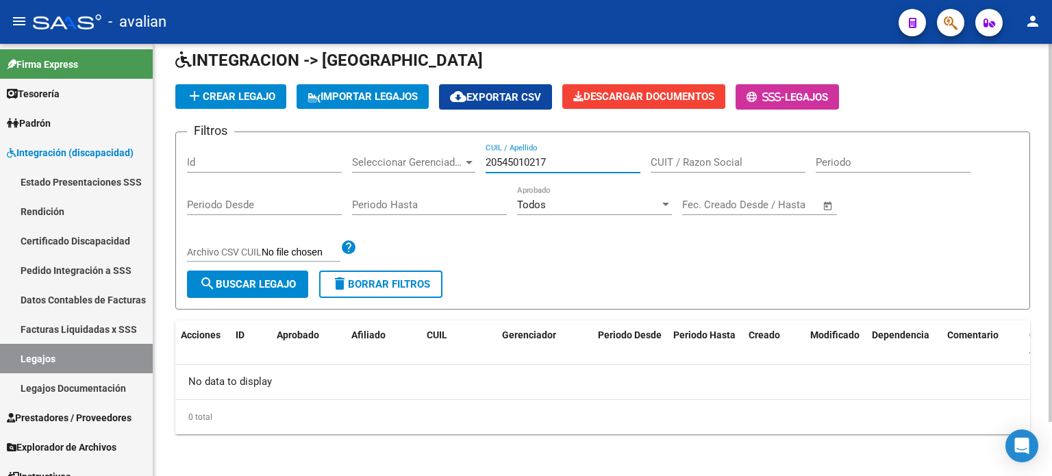
drag, startPoint x: 586, startPoint y: 164, endPoint x: 458, endPoint y: 165, distance: 128.8
click at [458, 165] on div "Filtros Id Seleccionar Gerenciador Seleccionar Gerenciador 20545010217 CUIL / A…" at bounding box center [603, 206] width 832 height 127
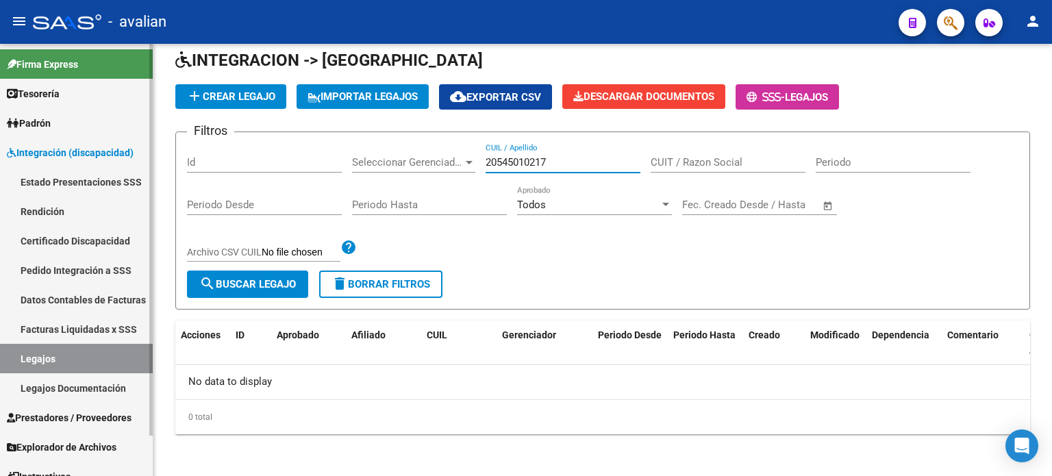
click at [69, 349] on link "Legajos" at bounding box center [76, 358] width 153 height 29
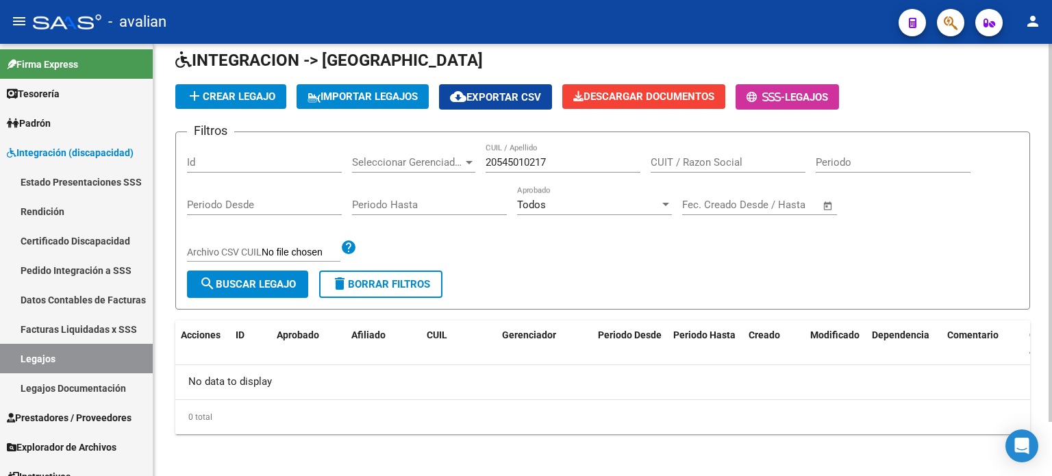
click at [548, 164] on input "20545010217" at bounding box center [563, 162] width 155 height 12
drag, startPoint x: 577, startPoint y: 156, endPoint x: 407, endPoint y: 160, distance: 170.0
click at [407, 160] on div "Filtros Id Seleccionar Gerenciador Seleccionar Gerenciador 20545010217 CUIL / A…" at bounding box center [603, 206] width 832 height 127
click at [506, 161] on input "20545010217" at bounding box center [563, 162] width 155 height 12
click at [504, 161] on input "20545010217" at bounding box center [563, 162] width 155 height 12
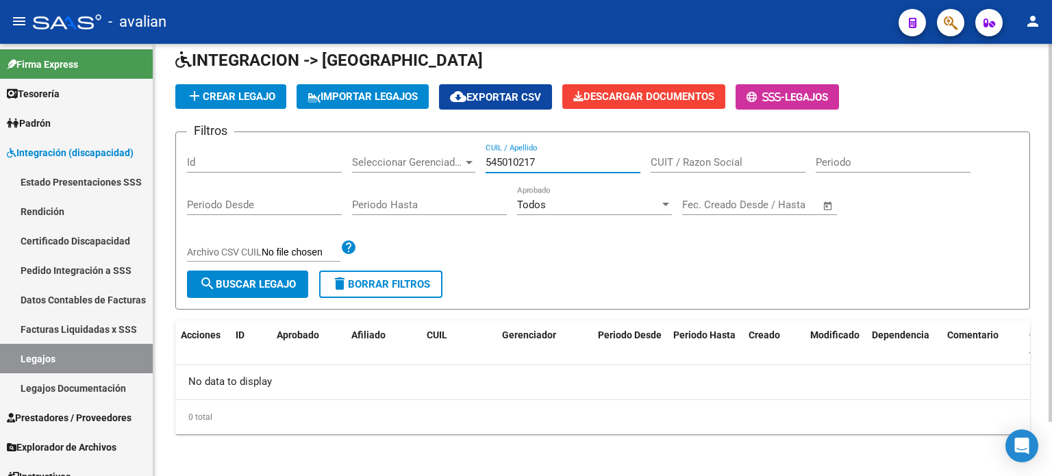
click at [578, 157] on input "545010217" at bounding box center [563, 162] width 155 height 12
click at [582, 158] on input "545010217" at bounding box center [563, 162] width 155 height 12
type input "54501021"
click at [248, 282] on span "search Buscar Legajo" at bounding box center [247, 284] width 97 height 12
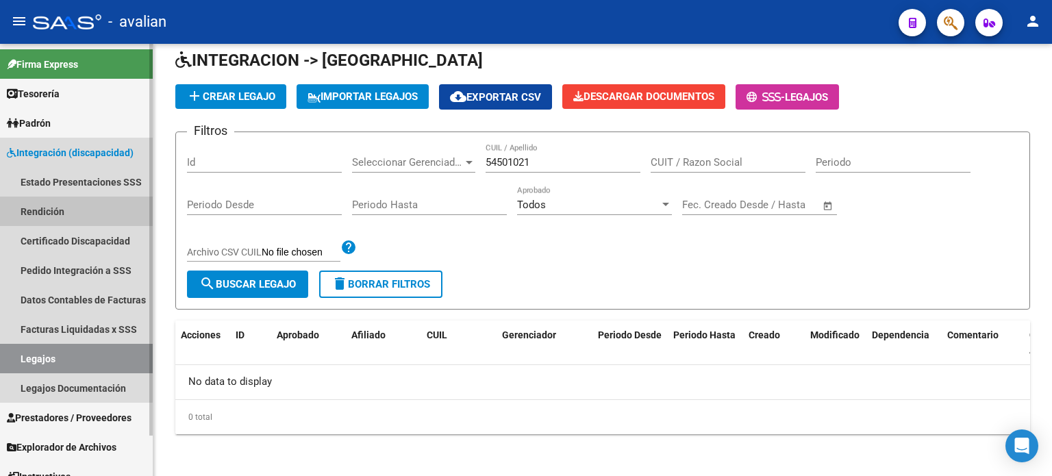
click at [60, 208] on link "Rendición" at bounding box center [76, 211] width 153 height 29
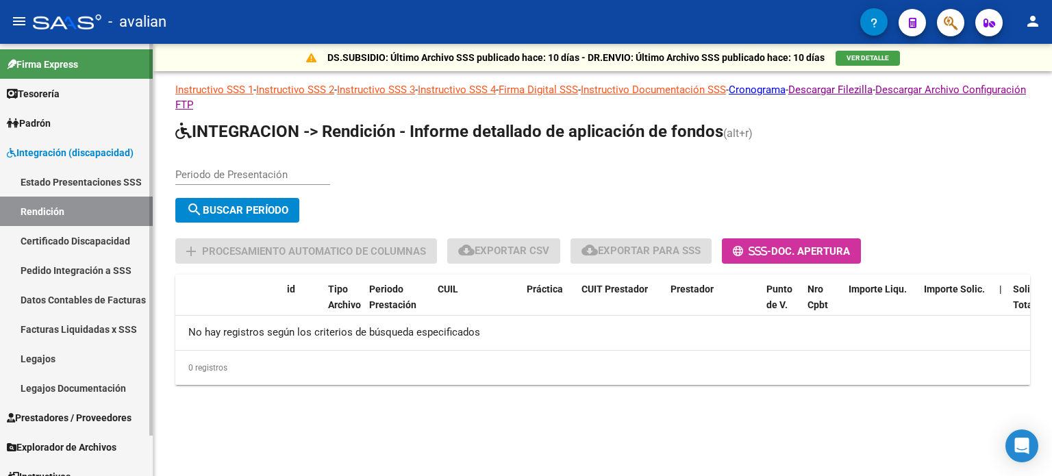
click at [62, 416] on span "Prestadores / Proveedores" at bounding box center [69, 417] width 125 height 15
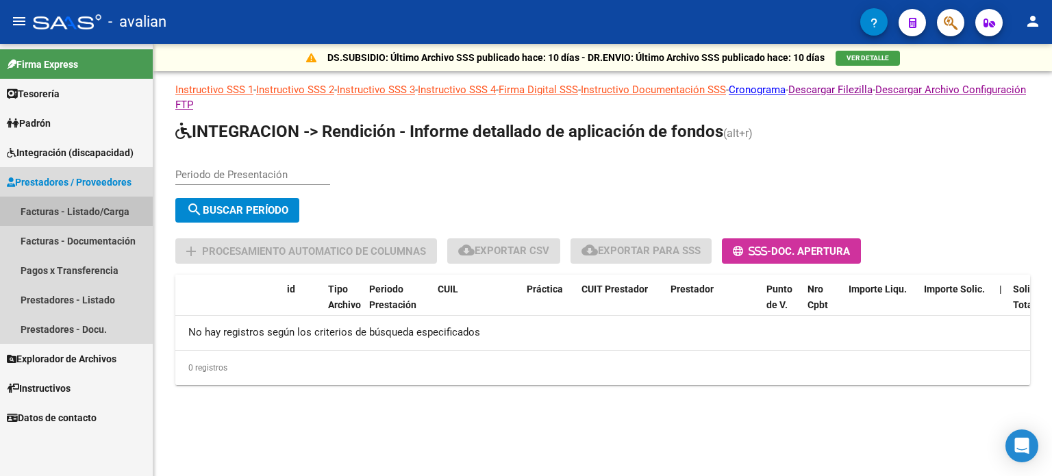
click at [46, 213] on link "Facturas - Listado/Carga" at bounding box center [76, 211] width 153 height 29
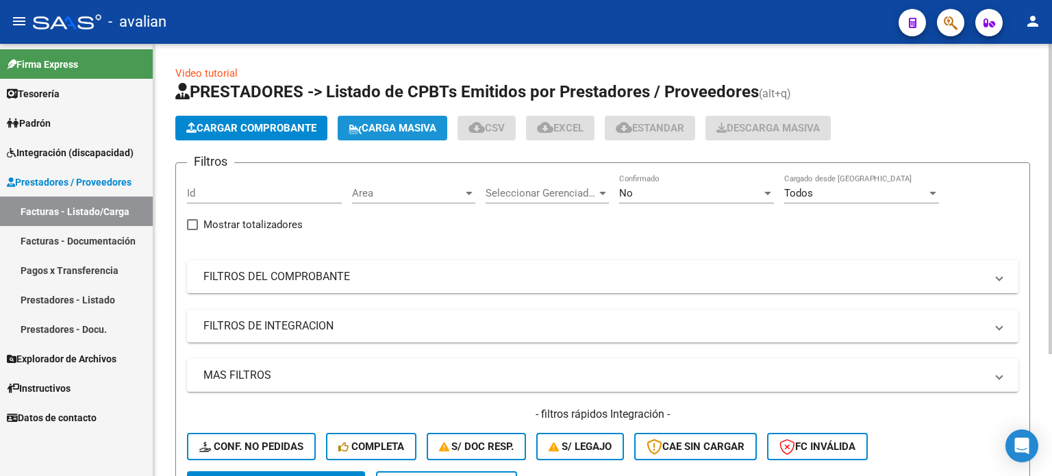
click at [403, 128] on span "Carga Masiva" at bounding box center [393, 128] width 88 height 12
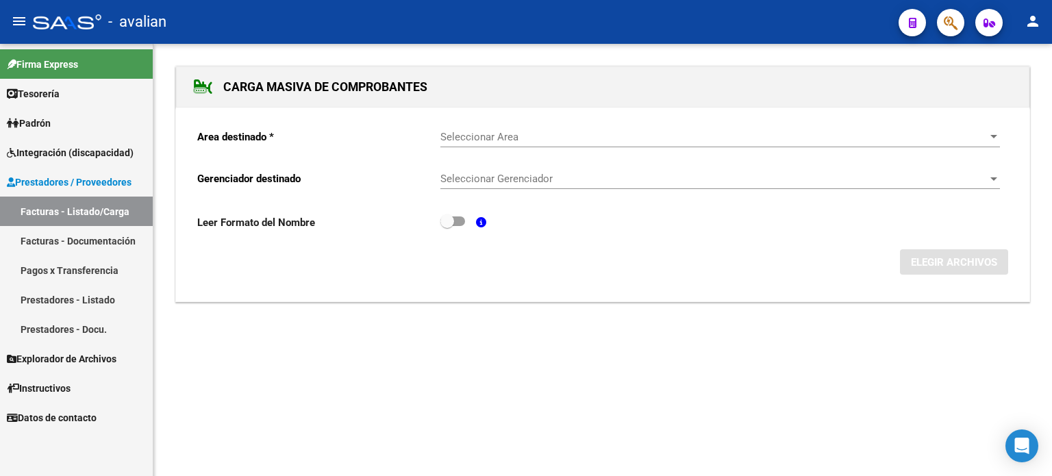
click at [499, 143] on div "Seleccionar Area Seleccionar Area" at bounding box center [721, 132] width 560 height 29
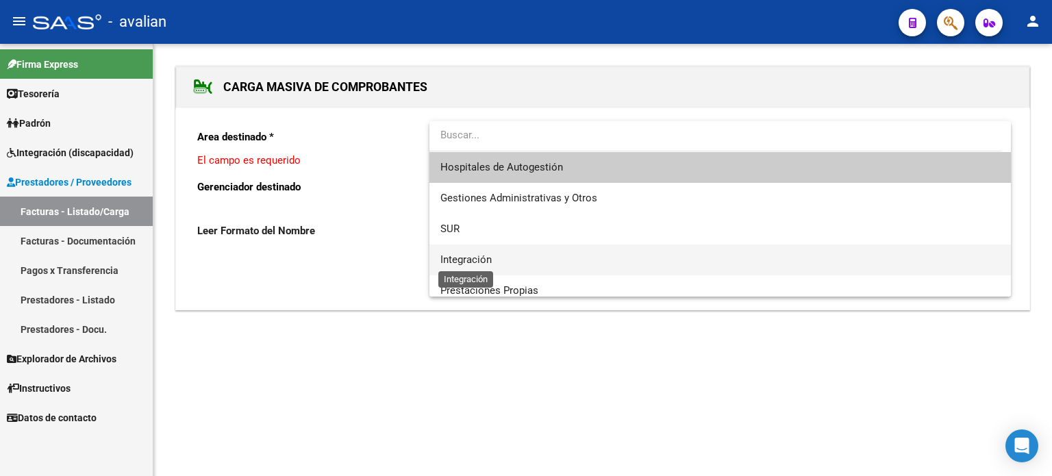
click at [458, 260] on span "Integración" at bounding box center [466, 259] width 51 height 12
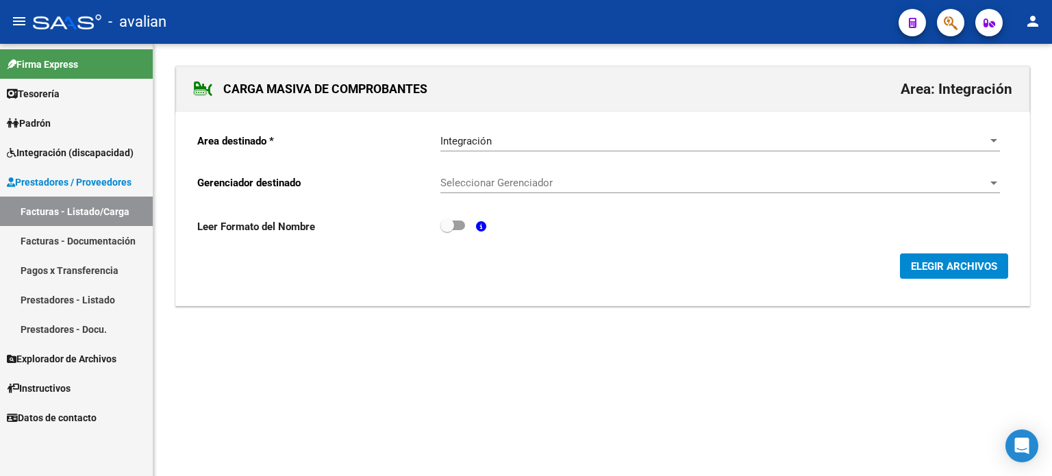
click at [469, 169] on div "Seleccionar Gerenciador Seleccionar Gerenciador" at bounding box center [721, 178] width 560 height 29
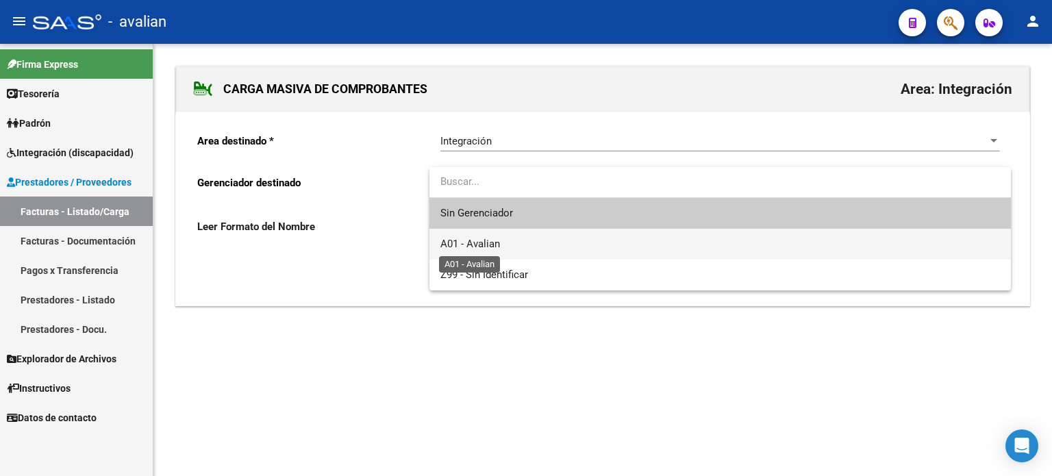
click at [459, 238] on span "A01 - Avalian" at bounding box center [471, 244] width 60 height 12
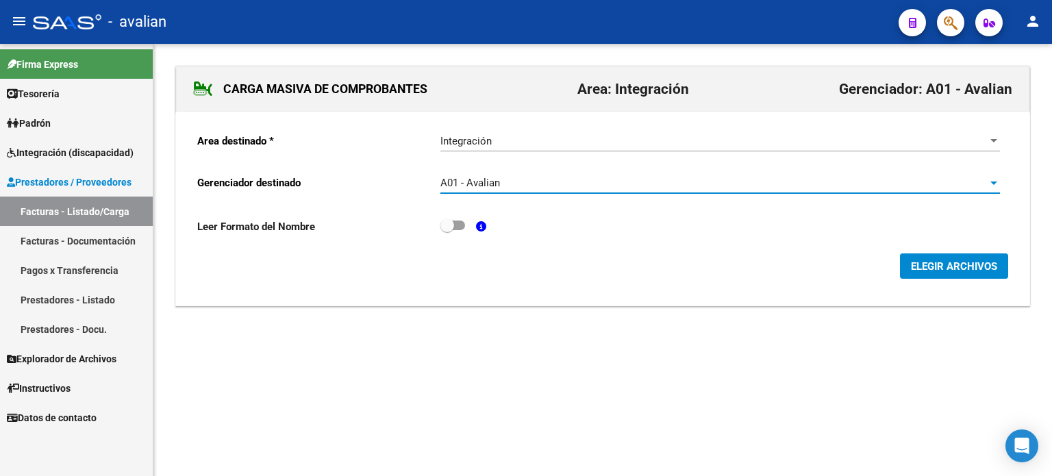
click at [445, 212] on form "Area destinado * Integración Seleccionar Area Gerenciador destinado A01 - Avali…" at bounding box center [602, 201] width 811 height 158
click at [449, 223] on span at bounding box center [448, 226] width 14 height 14
click at [447, 230] on input "checkbox" at bounding box center [447, 230] width 1 height 1
checkbox input "true"
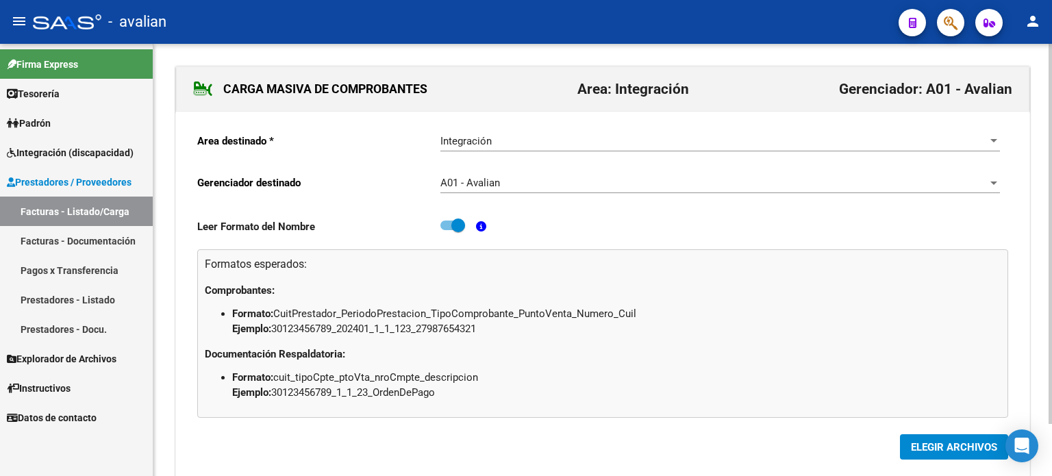
click at [916, 442] on span "ELEGIR ARCHIVOS" at bounding box center [954, 447] width 86 height 12
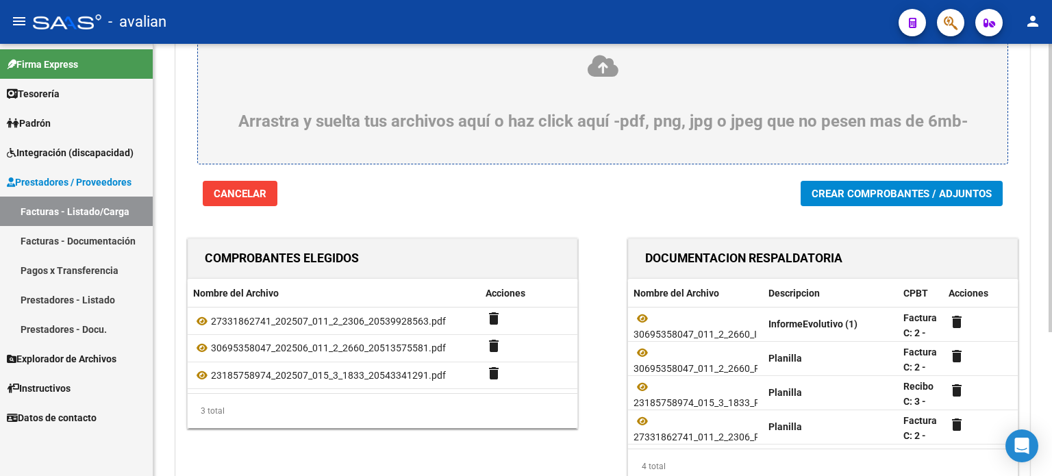
scroll to position [137, 0]
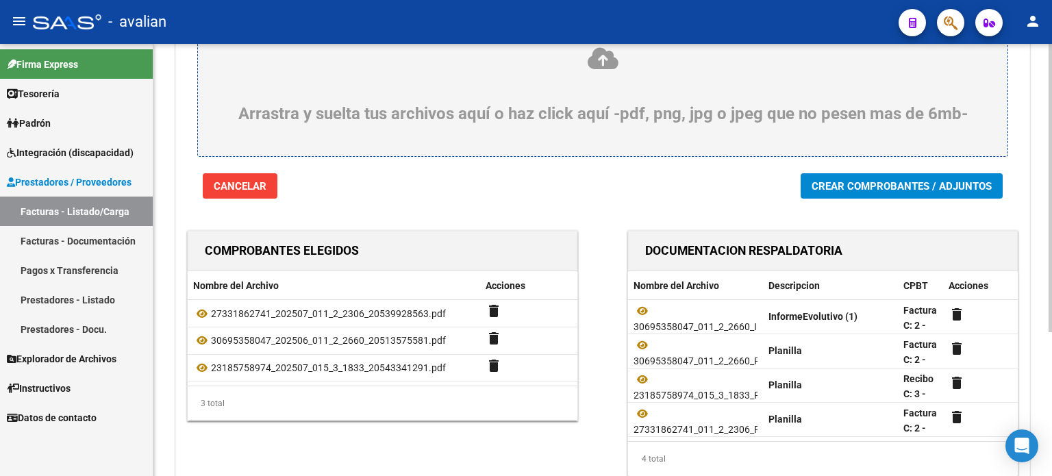
click at [863, 199] on button "Crear Comprobantes / Adjuntos" at bounding box center [902, 185] width 202 height 25
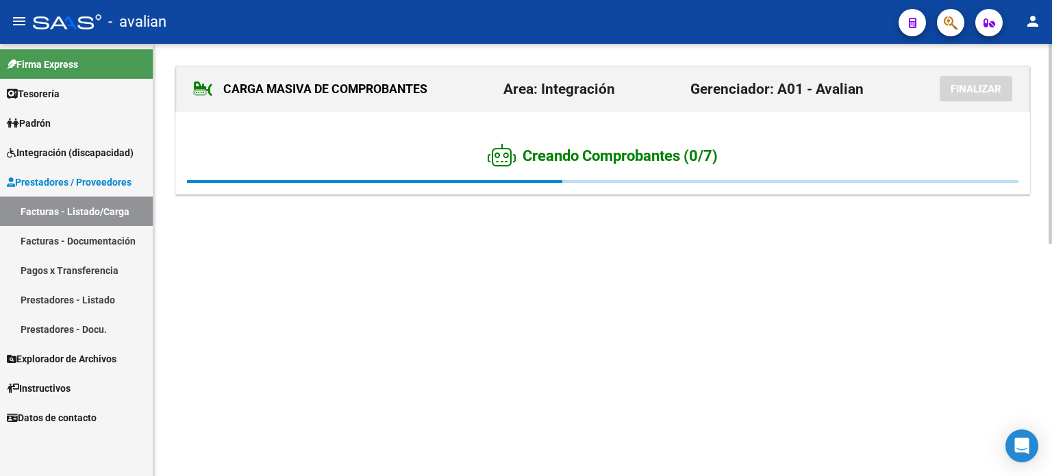
scroll to position [0, 0]
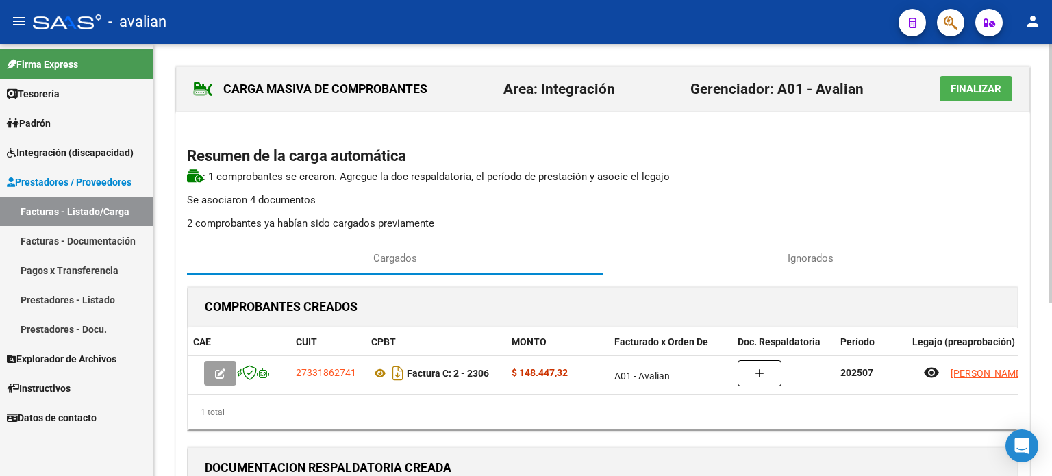
click at [982, 92] on span "Finalizar" at bounding box center [976, 89] width 51 height 12
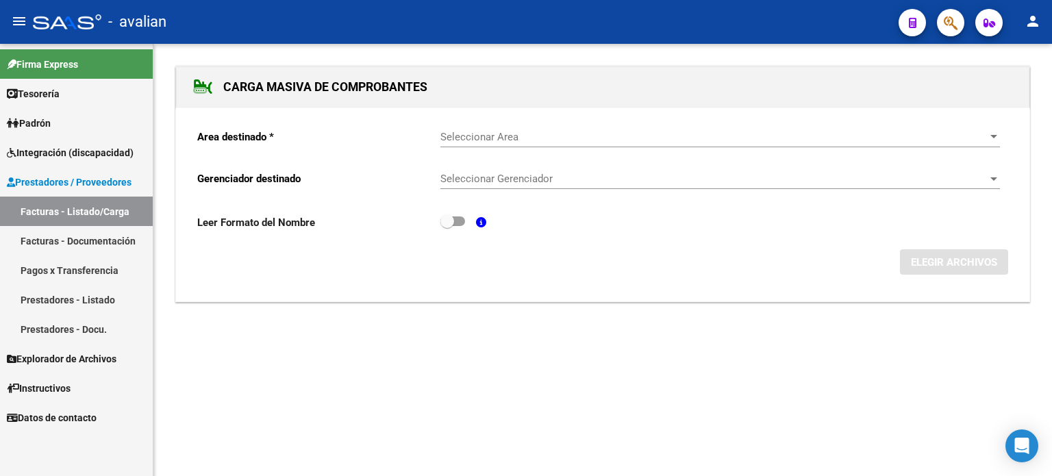
click at [59, 213] on link "Facturas - Listado/Carga" at bounding box center [76, 211] width 153 height 29
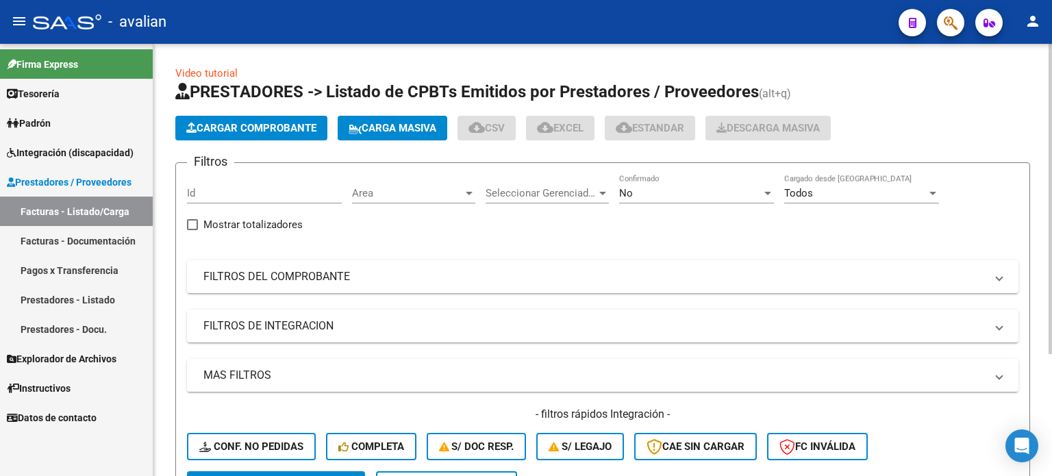
scroll to position [169, 0]
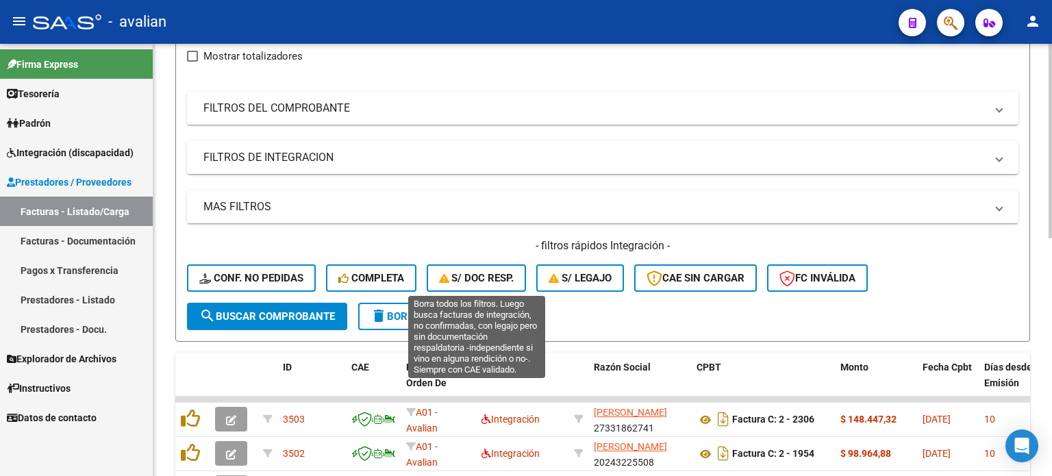
click at [484, 273] on span "S/ Doc Resp." at bounding box center [476, 278] width 75 height 12
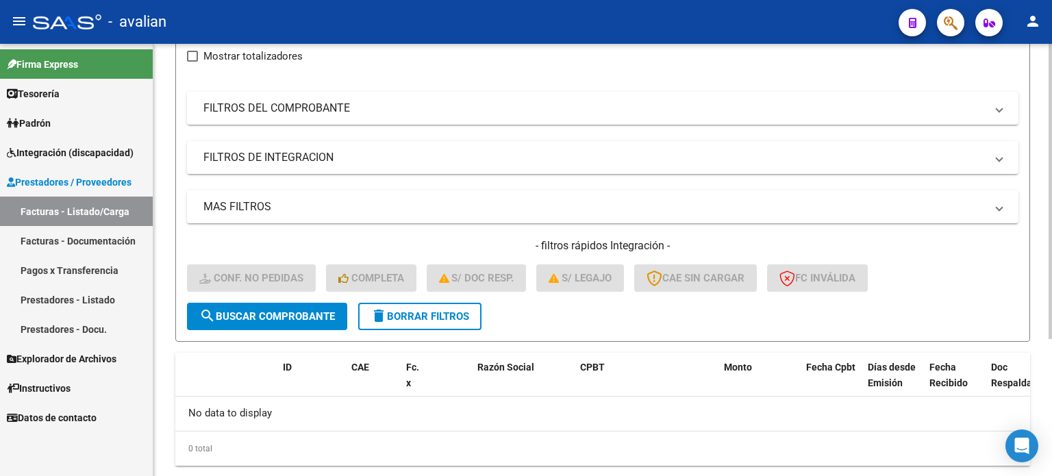
click at [438, 331] on form "Filtros Id Integración Area Seleccionar Gerenciador Seleccionar Gerenciador No …" at bounding box center [602, 168] width 855 height 348
click at [436, 323] on button "delete Borrar Filtros" at bounding box center [419, 316] width 123 height 27
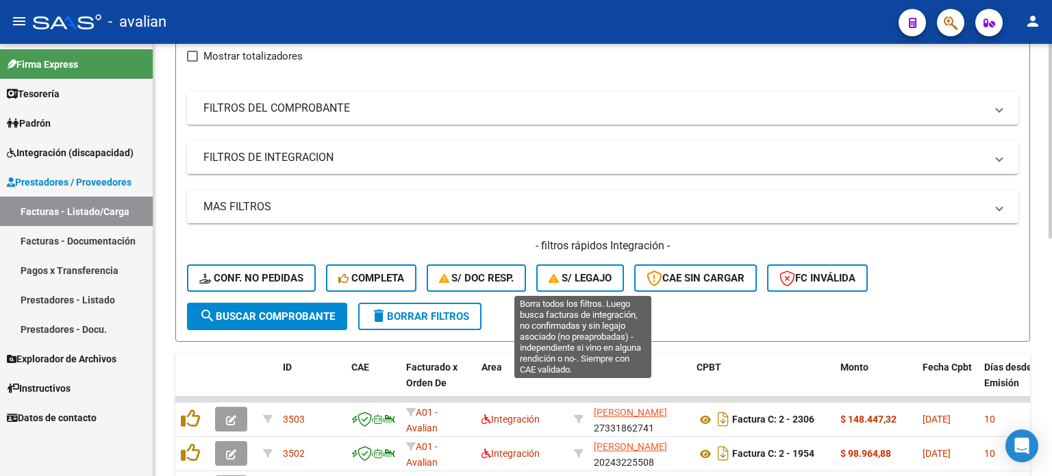
click at [602, 280] on span "S/ legajo" at bounding box center [580, 278] width 63 height 12
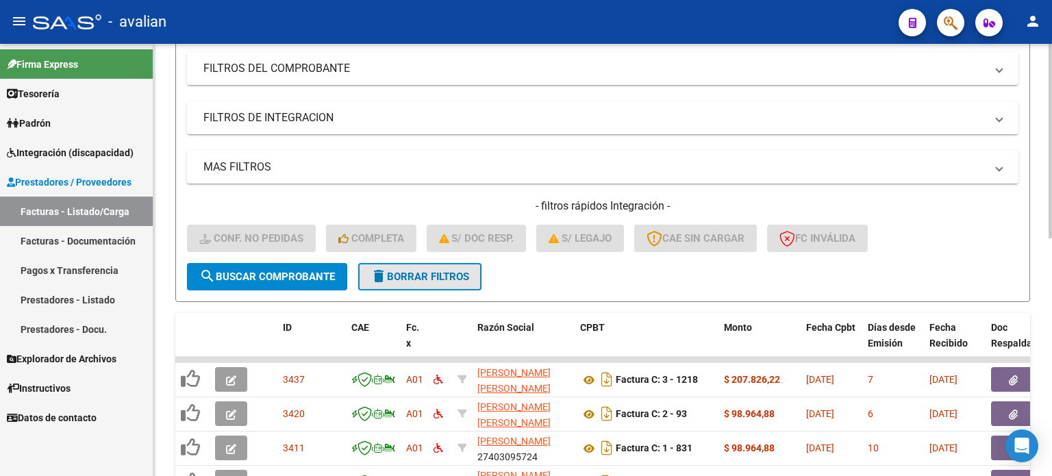
click at [473, 276] on button "delete Borrar Filtros" at bounding box center [419, 276] width 123 height 27
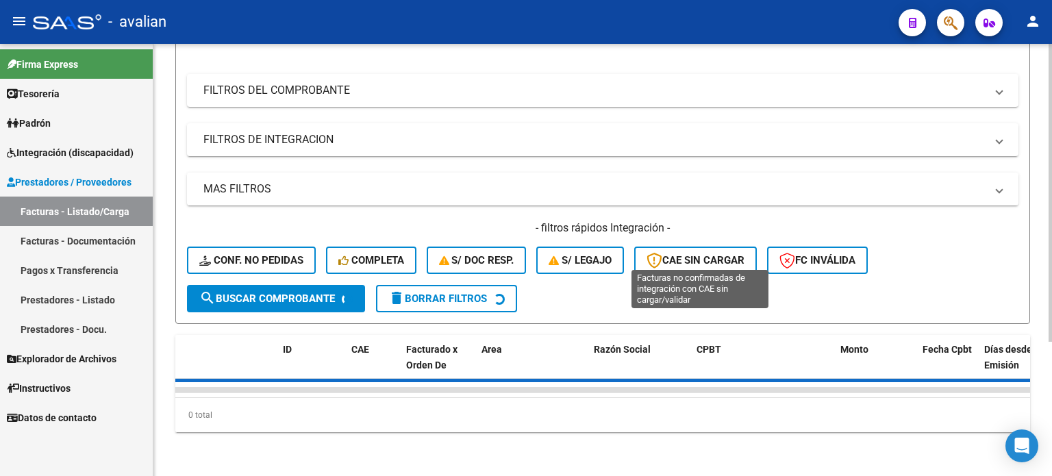
scroll to position [208, 0]
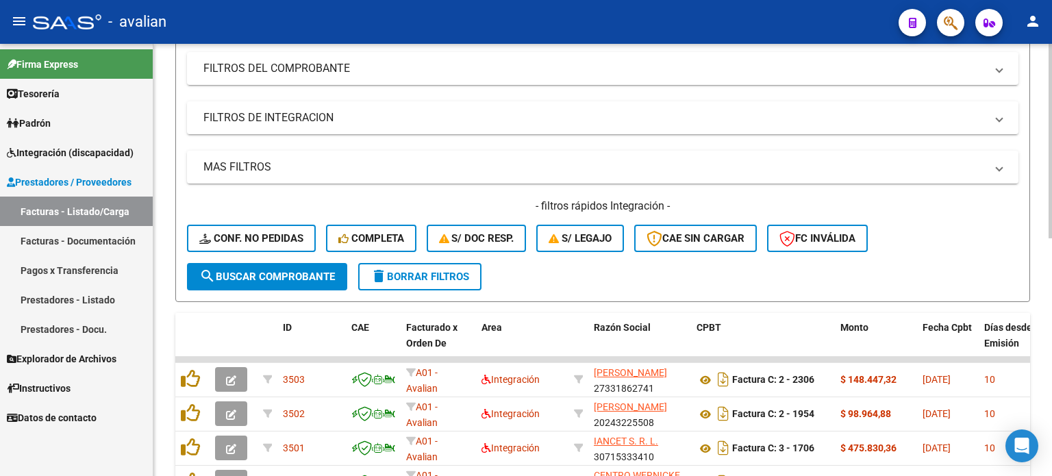
click at [693, 250] on div "- filtros rápidos Integración - Conf. no pedidas Completa S/ Doc Resp. S/ legaj…" at bounding box center [603, 231] width 832 height 64
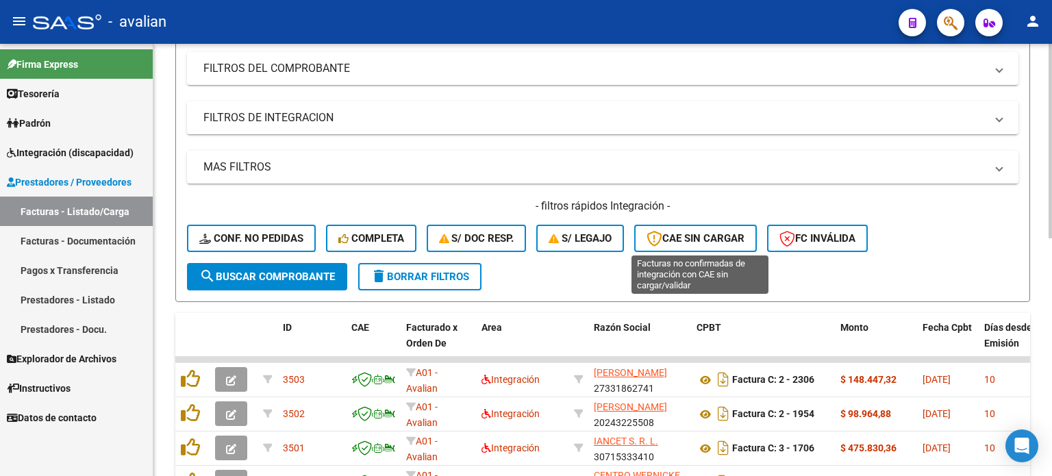
click at [693, 232] on span "CAE SIN CARGAR" at bounding box center [696, 238] width 98 height 12
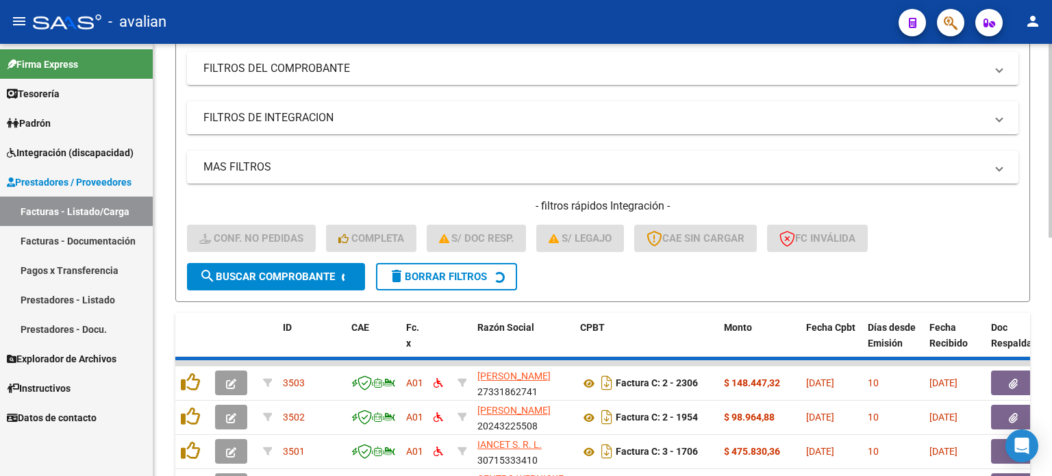
scroll to position [199, 0]
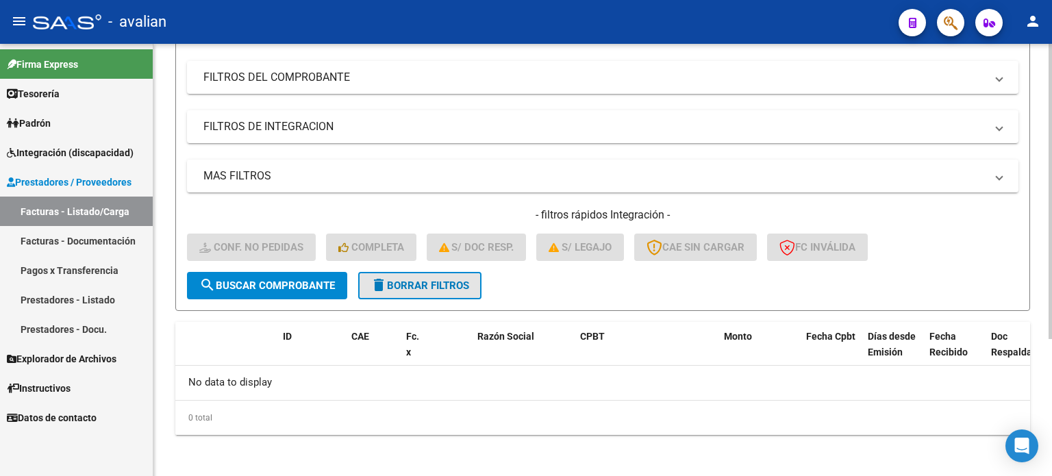
click at [425, 287] on span "delete Borrar Filtros" at bounding box center [420, 286] width 99 height 12
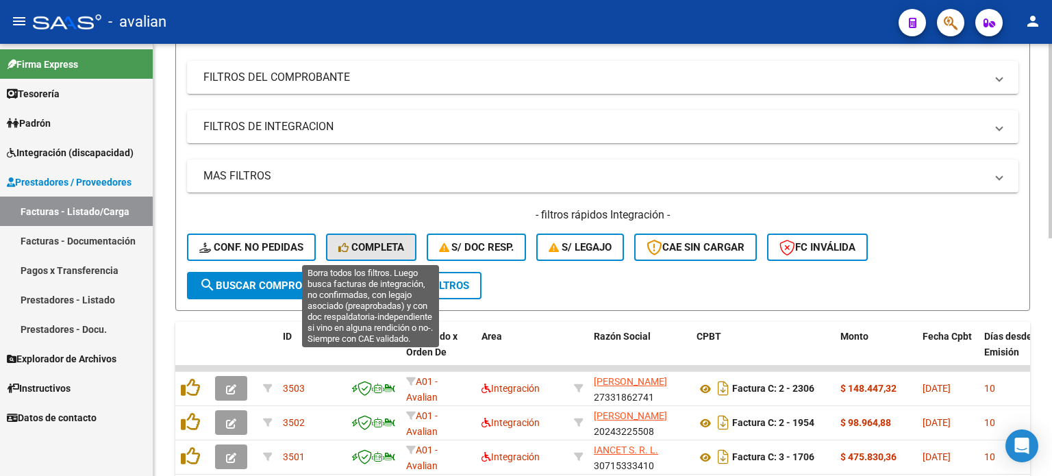
click at [399, 252] on button "Completa" at bounding box center [371, 247] width 90 height 27
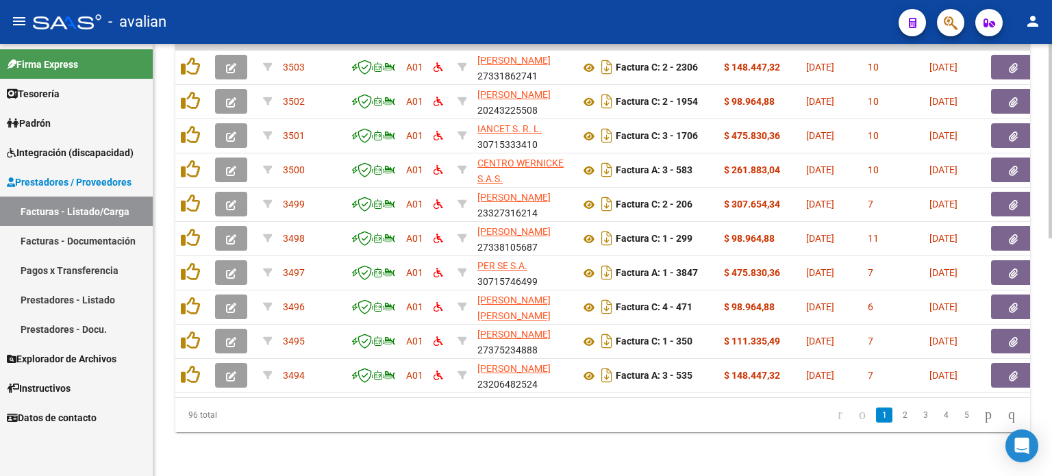
scroll to position [254, 0]
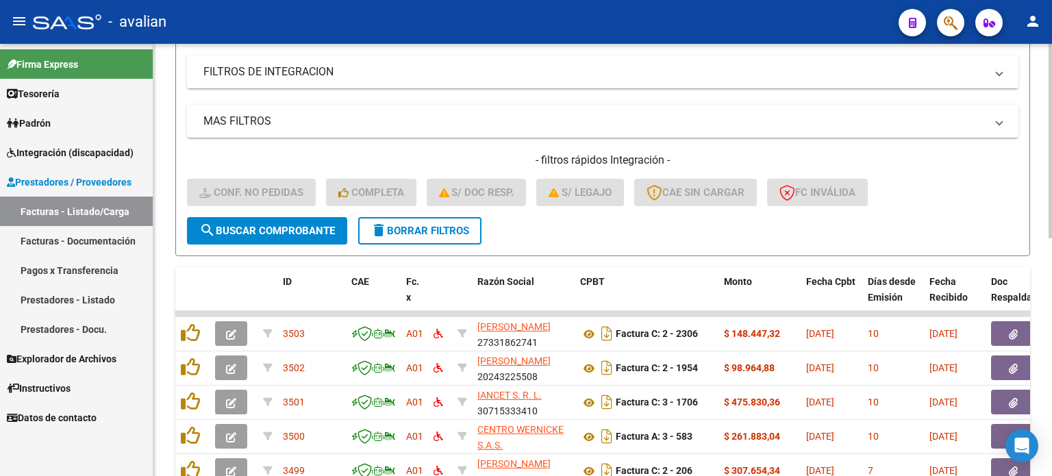
click at [401, 245] on form "Filtros Id Integración Area Seleccionar Gerenciador Seleccionar Gerenciador No …" at bounding box center [602, 82] width 855 height 348
click at [403, 238] on button "delete Borrar Filtros" at bounding box center [419, 230] width 123 height 27
